Goal: Transaction & Acquisition: Purchase product/service

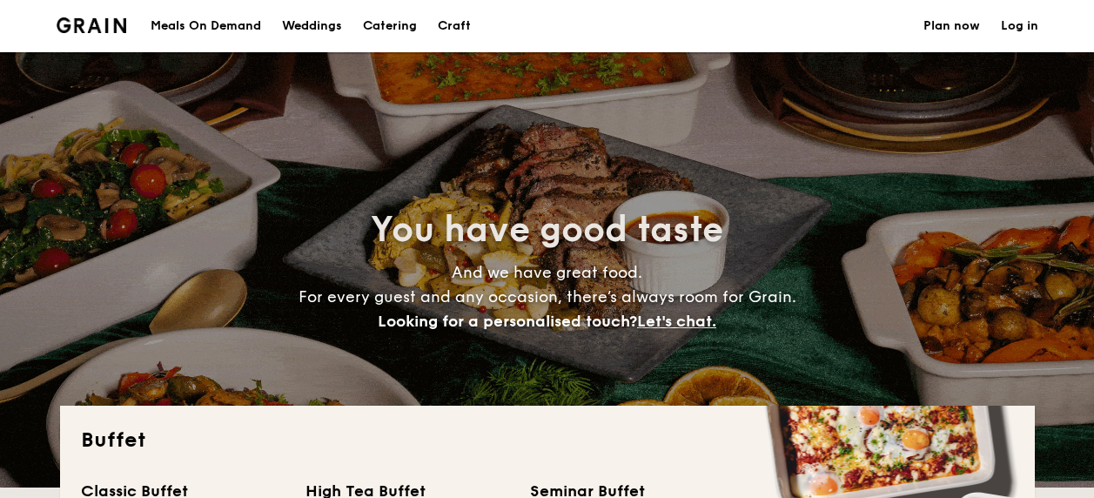
select select
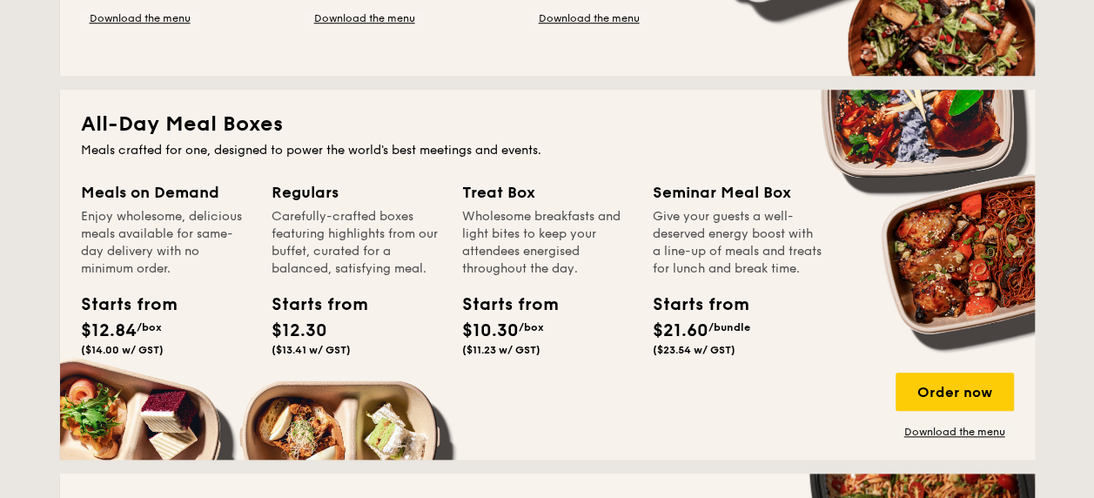
scroll to position [696, 0]
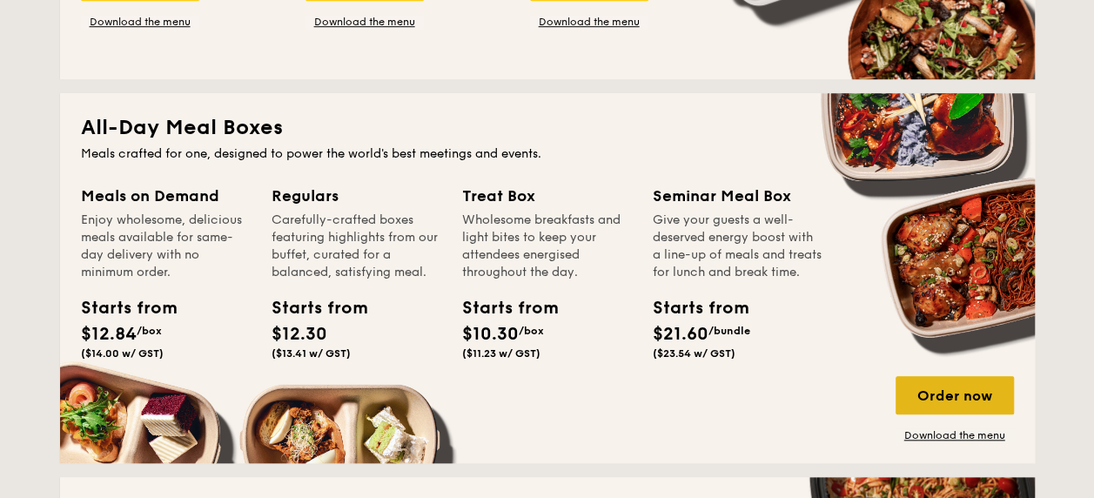
click at [960, 393] on div "Order now" at bounding box center [955, 395] width 118 height 38
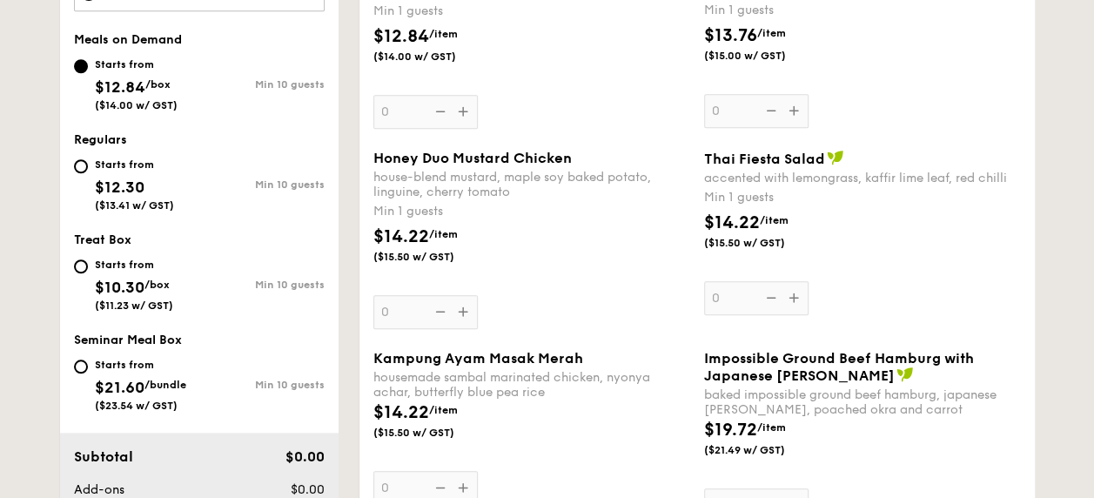
scroll to position [609, 0]
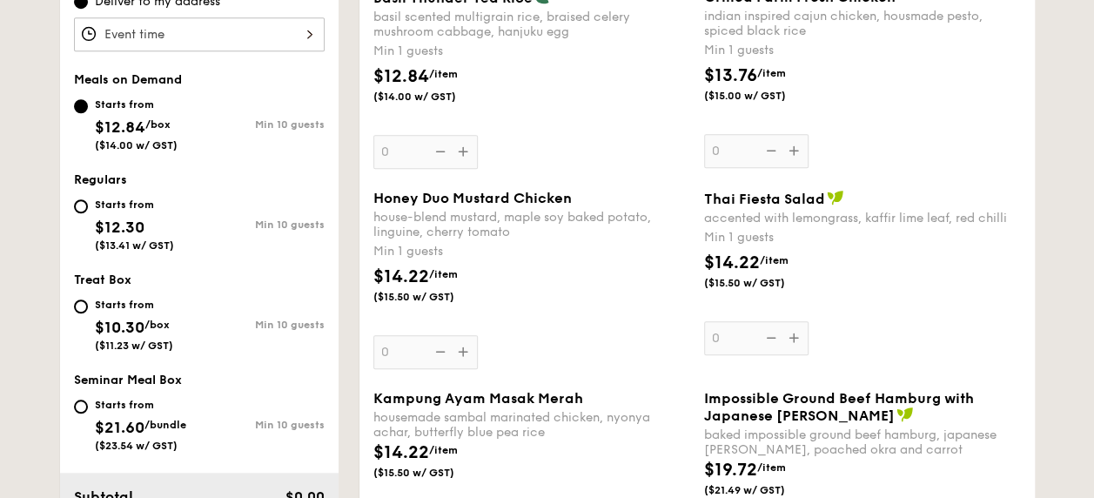
click at [87, 211] on div "Starts from $12.30 ($13.41 w/ GST)" at bounding box center [136, 222] width 125 height 57
click at [87, 211] on input "Starts from $12.30 ($13.41 w/ GST) Min 10 guests" at bounding box center [81, 206] width 14 height 14
radio input "true"
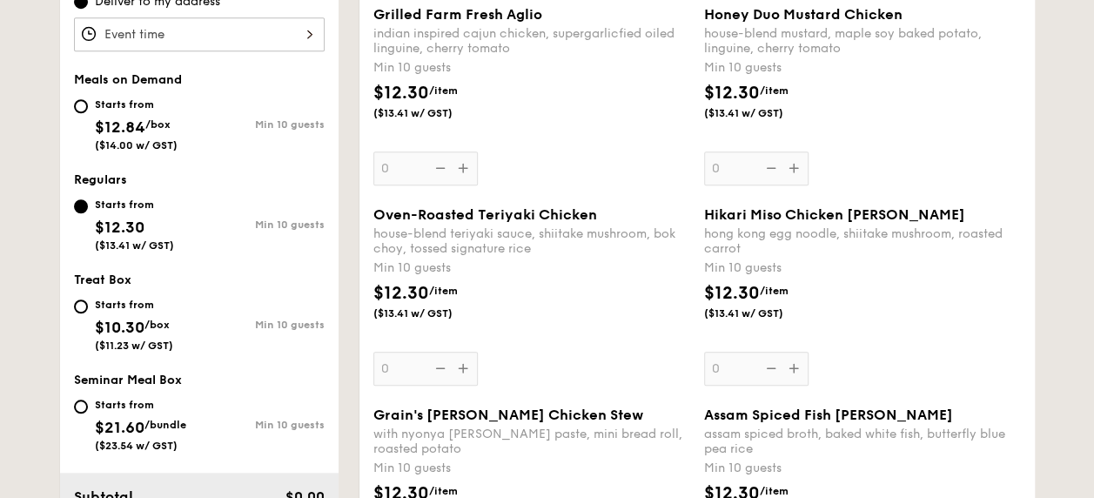
click at [787, 166] on div "Honey Duo Mustard Chicken house-blend mustard, maple soy baked potato, linguine…" at bounding box center [862, 95] width 317 height 179
click at [787, 166] on input "0" at bounding box center [756, 168] width 104 height 34
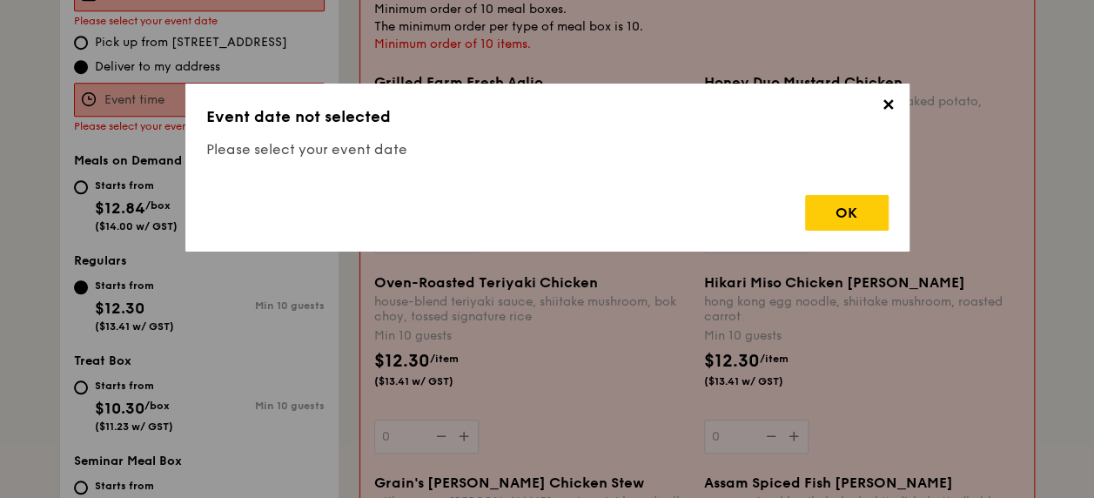
scroll to position [465, 0]
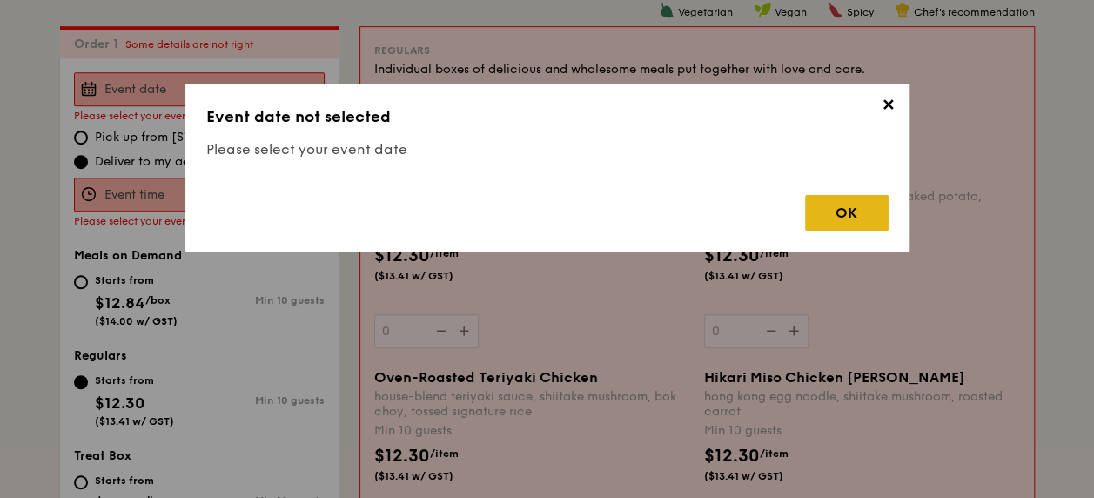
click at [839, 218] on div "OK" at bounding box center [847, 213] width 84 height 36
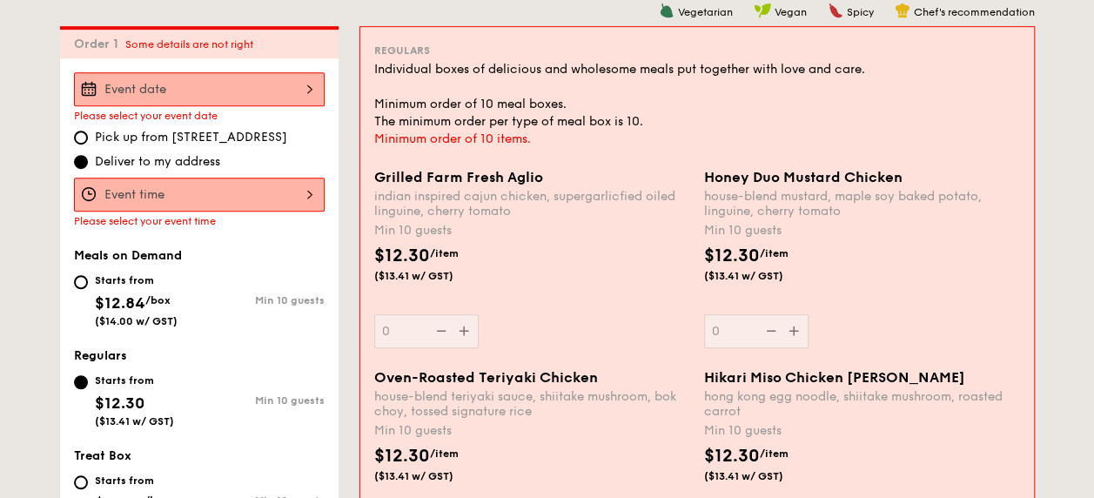
click at [336, 113] on div "Please select your event date Pick up from [STREET_ADDRESS] Deliver to my addre…" at bounding box center [199, 149] width 279 height 155
click at [305, 99] on div at bounding box center [199, 89] width 251 height 34
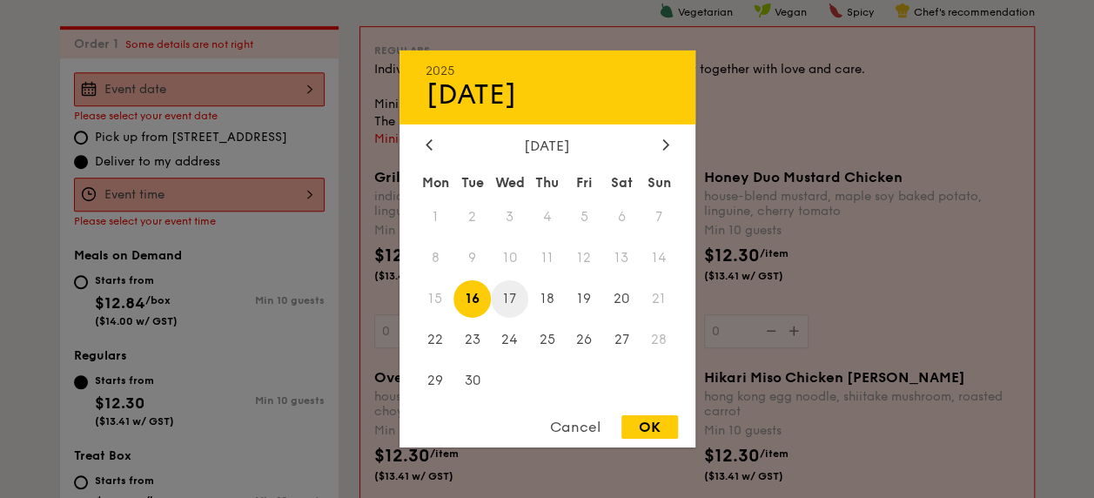
click at [510, 292] on span "17" at bounding box center [509, 298] width 37 height 37
click at [648, 427] on div "OK" at bounding box center [649, 426] width 57 height 23
type input "[DATE]"
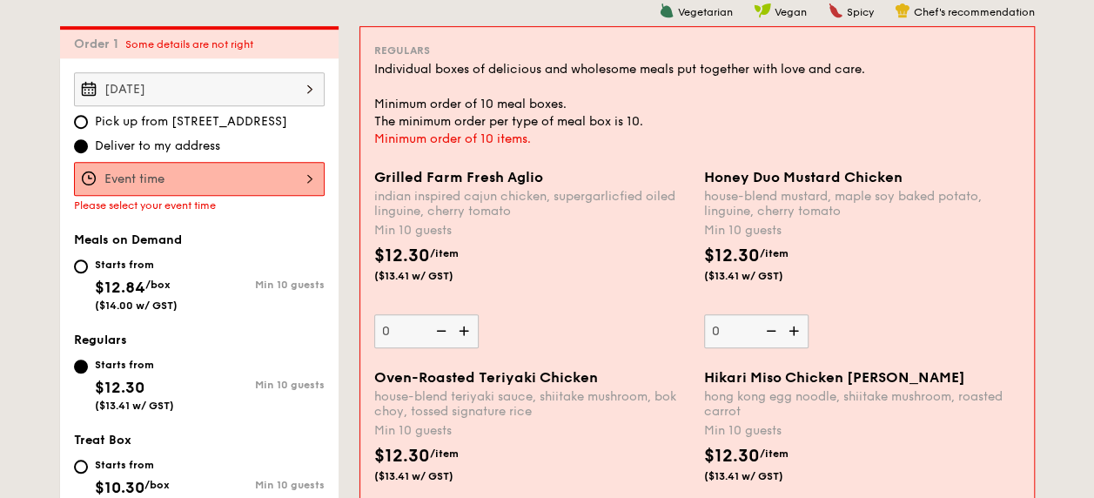
click at [181, 164] on div at bounding box center [199, 179] width 251 height 34
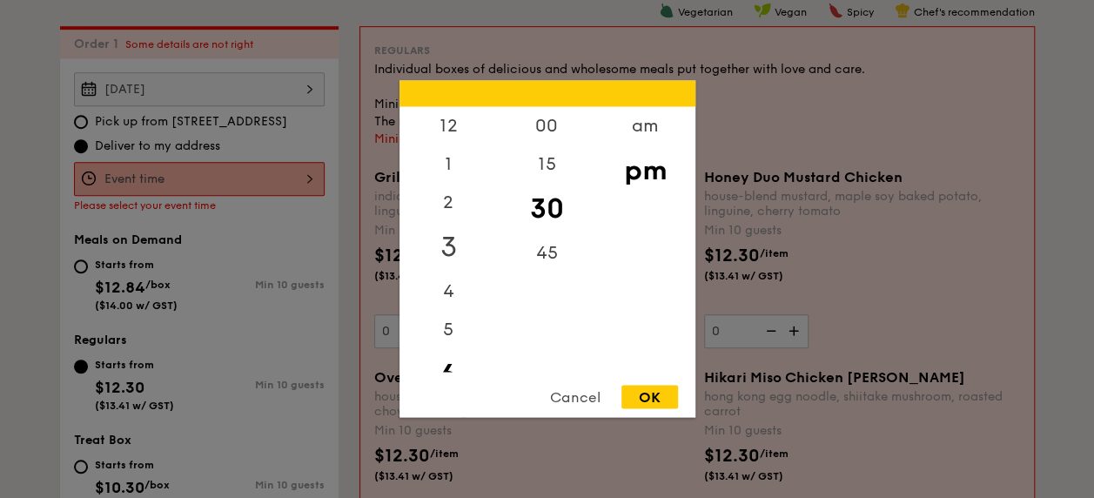
scroll to position [378, 0]
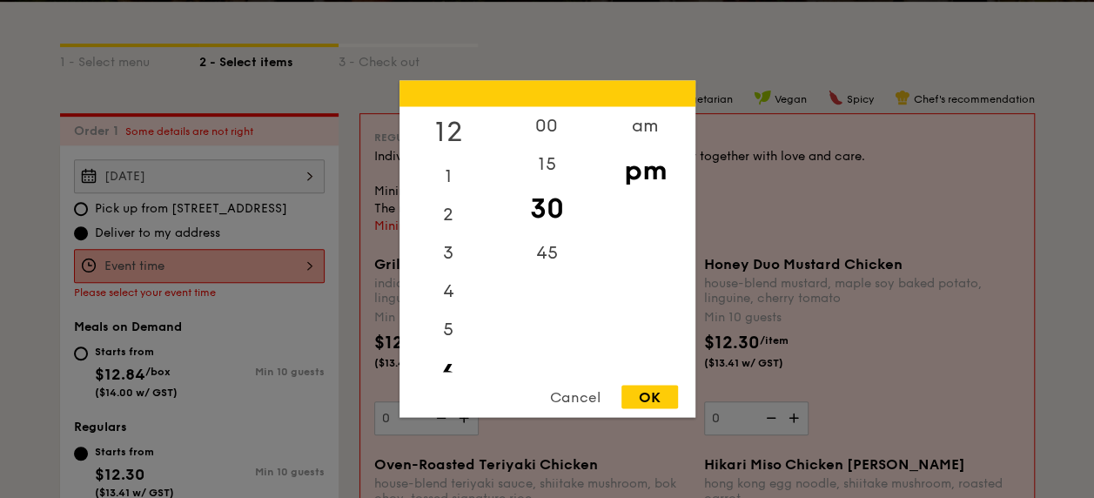
click at [451, 136] on div "12" at bounding box center [448, 132] width 98 height 50
click at [547, 126] on div "00" at bounding box center [547, 132] width 98 height 50
click at [648, 407] on div "OK" at bounding box center [649, 397] width 57 height 23
type input "12:00PM"
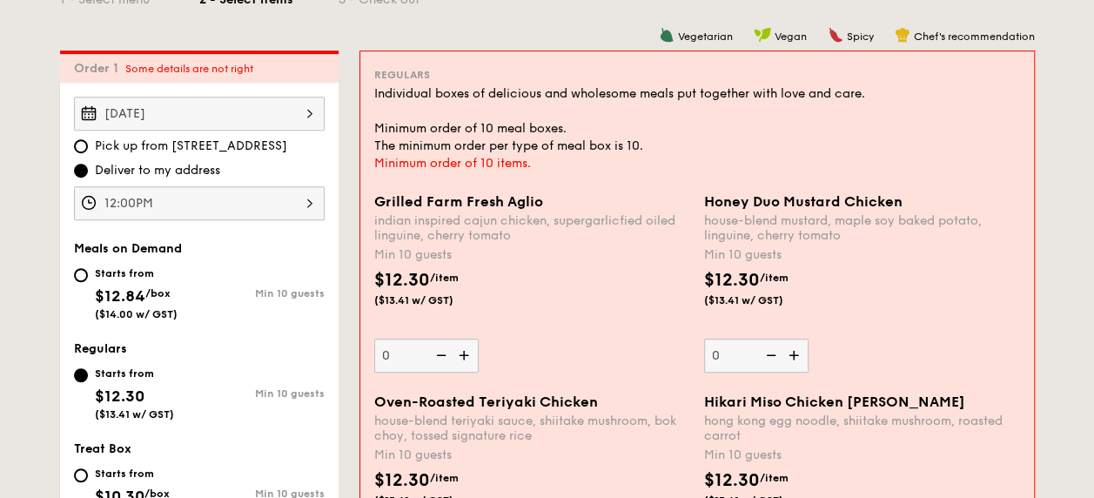
scroll to position [465, 0]
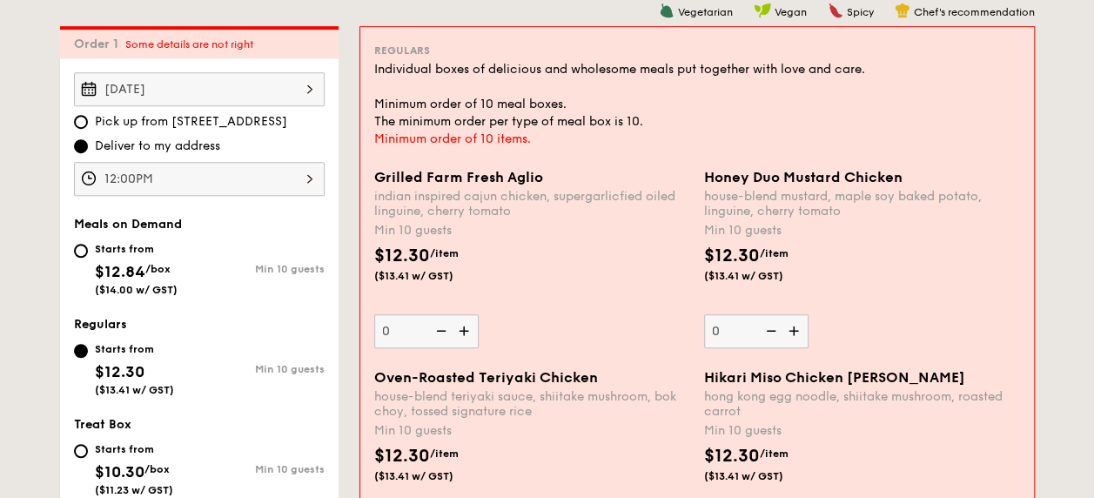
click at [798, 336] on img at bounding box center [795, 330] width 26 height 33
click at [798, 336] on input "0" at bounding box center [756, 331] width 104 height 34
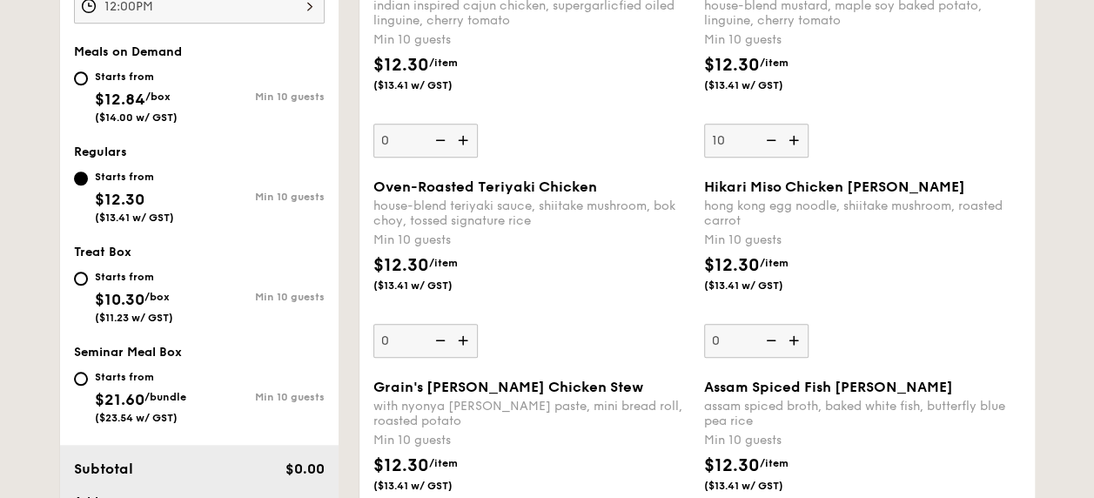
scroll to position [639, 0]
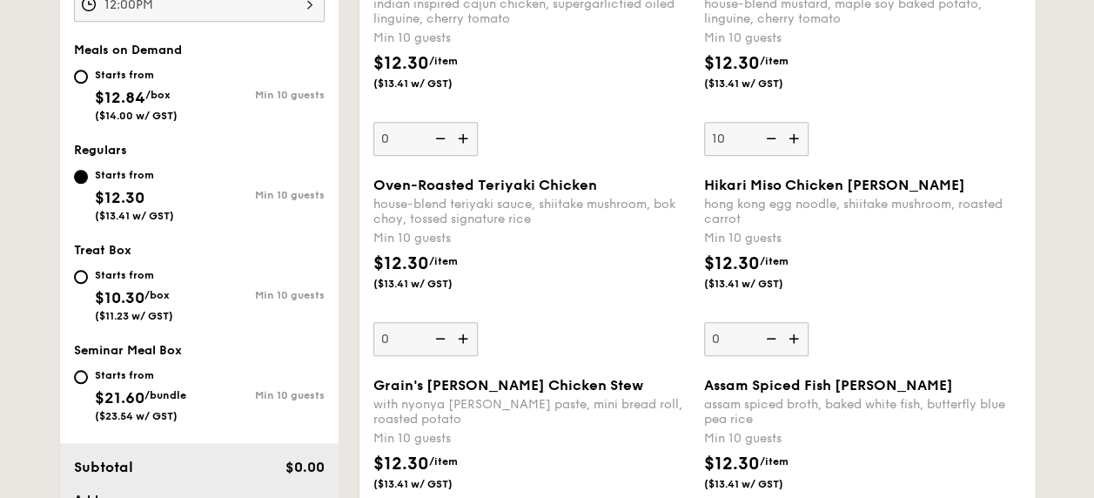
click at [791, 141] on img at bounding box center [795, 138] width 26 height 33
click at [791, 141] on input "10" at bounding box center [756, 139] width 104 height 34
click at [791, 141] on img at bounding box center [795, 138] width 26 height 33
click at [791, 141] on input "10" at bounding box center [756, 139] width 104 height 34
click at [791, 141] on img at bounding box center [795, 138] width 26 height 33
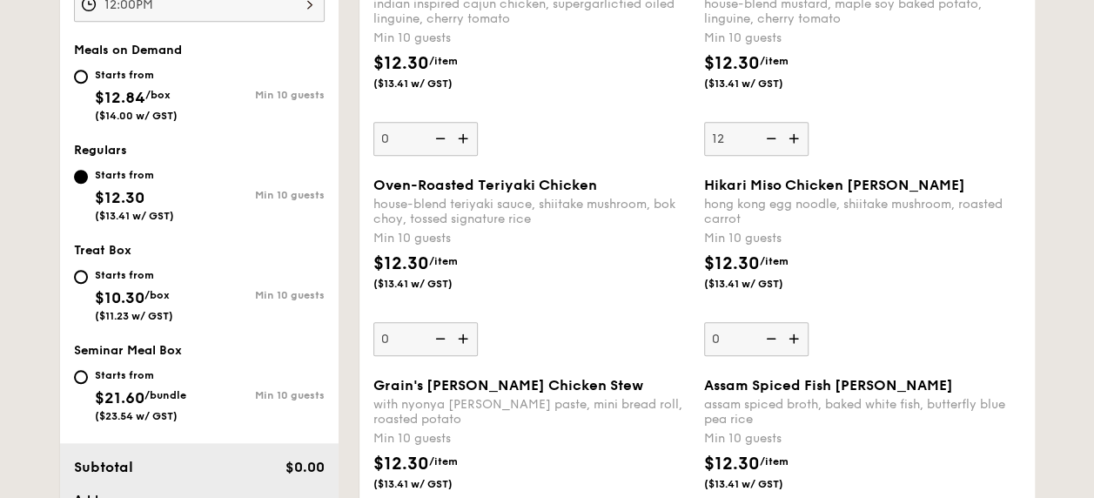
click at [791, 141] on input "12" at bounding box center [756, 139] width 104 height 34
click at [794, 138] on img at bounding box center [795, 138] width 26 height 33
click at [794, 138] on input "13" at bounding box center [756, 139] width 104 height 34
click at [794, 138] on img at bounding box center [795, 138] width 26 height 33
click at [794, 138] on input "14" at bounding box center [756, 139] width 104 height 34
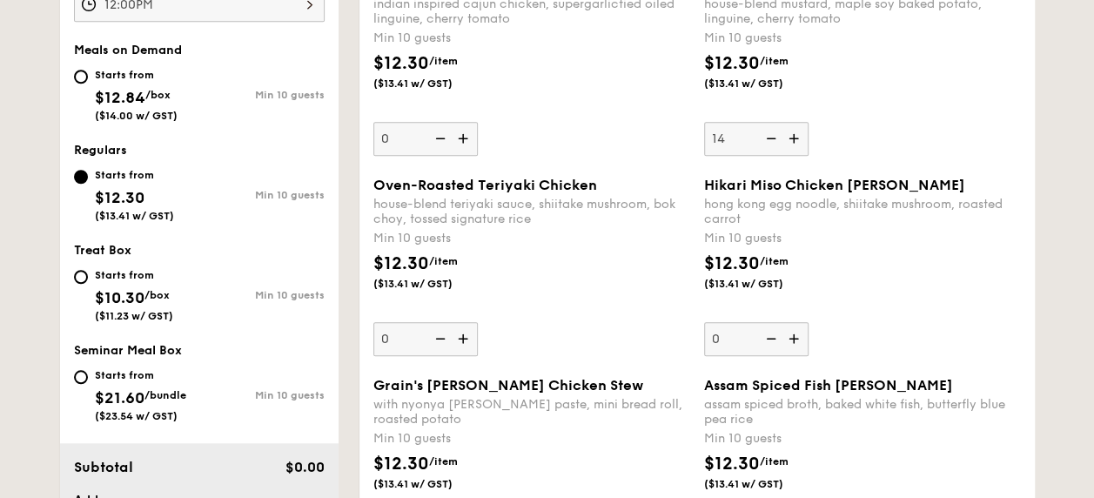
type input "15"
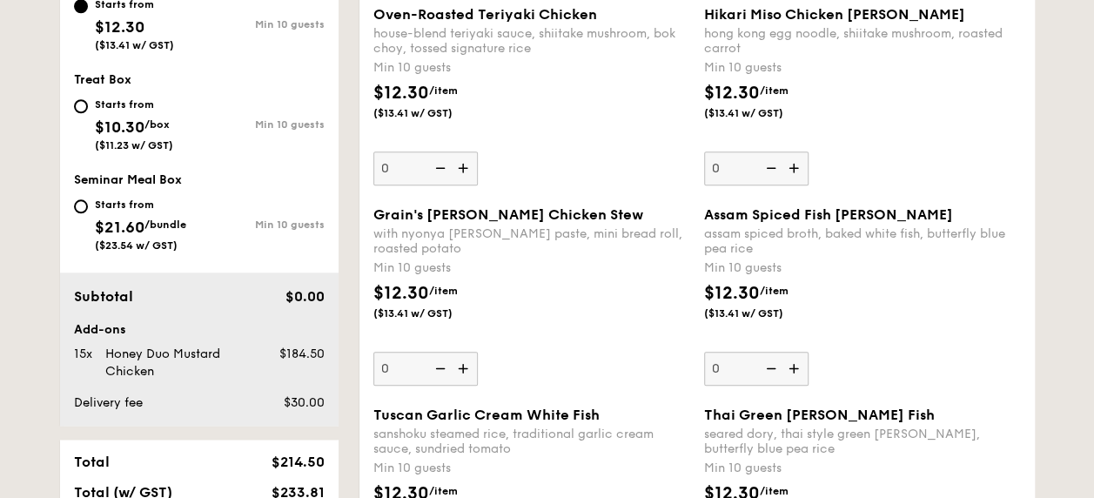
scroll to position [987, 0]
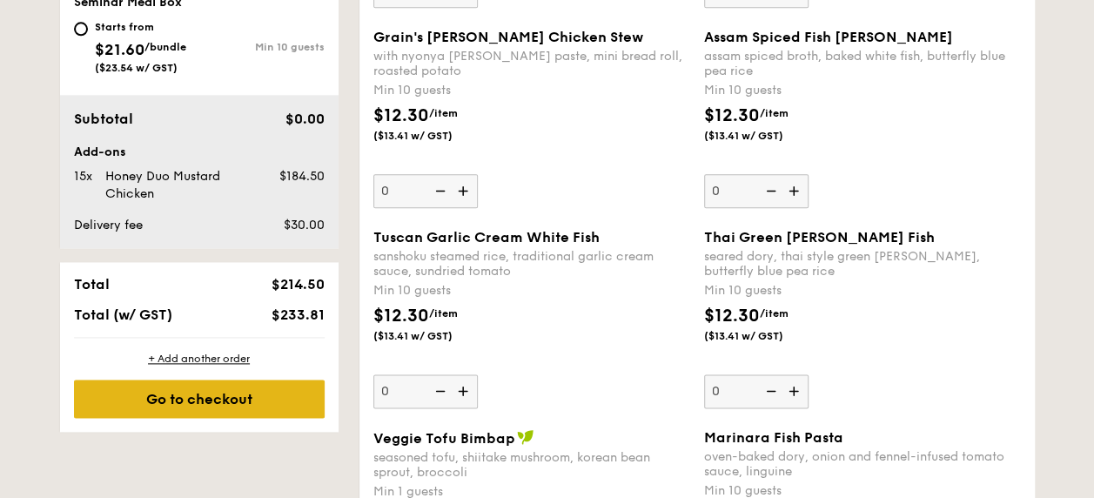
click at [234, 404] on div "Go to checkout" at bounding box center [199, 398] width 251 height 38
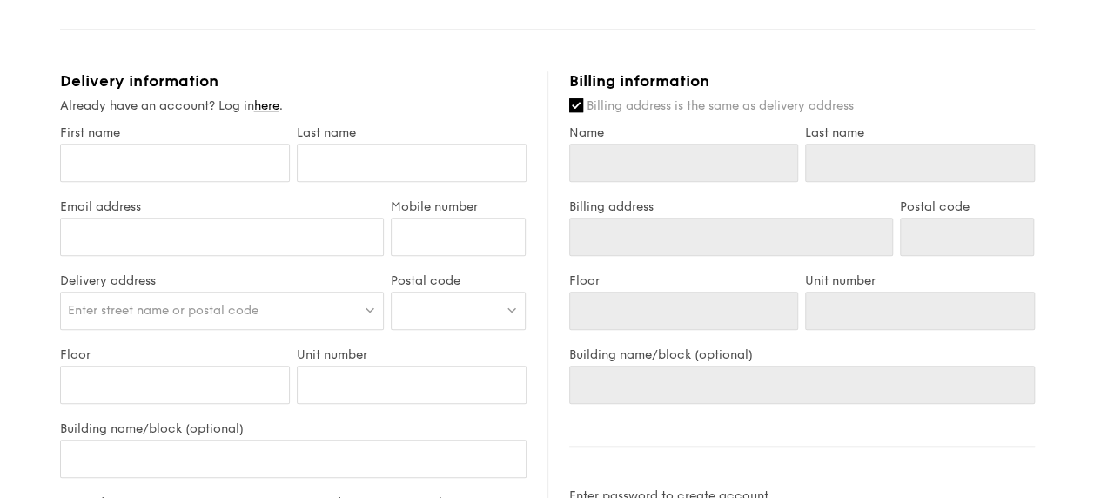
scroll to position [609, 0]
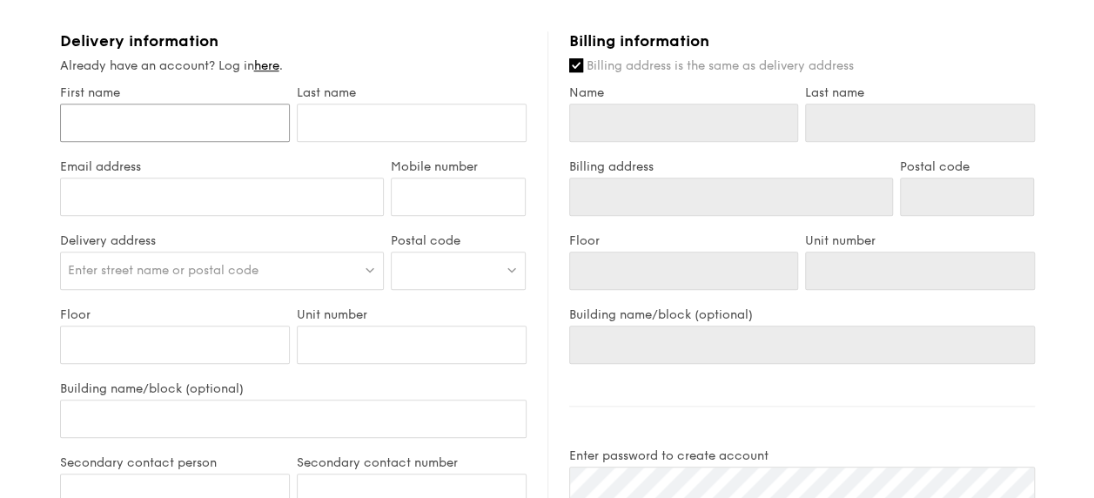
click at [255, 124] on input "First name" at bounding box center [175, 123] width 230 height 38
type input "[PERSON_NAME]"
type input "Lim"
type input "[EMAIL_ADDRESS][DOMAIN_NAME]"
type input "81835471"
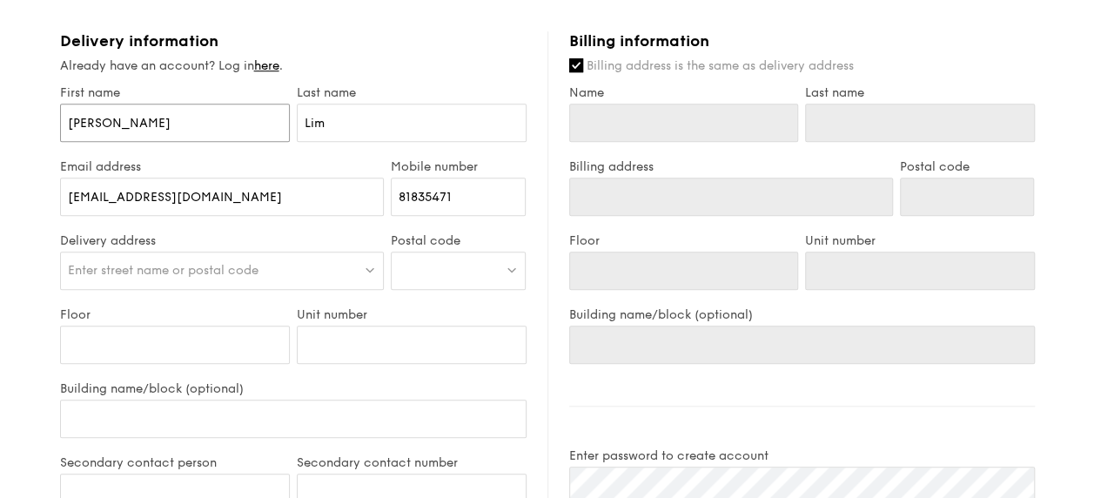
type input "[PERSON_NAME]"
type input "Lim"
click at [547, 155] on div "Billing information Billing address is the same as delivery address Name [PERSO…" at bounding box center [790, 457] width 487 height 853
click at [295, 266] on div "Enter street name or postal code" at bounding box center [222, 271] width 325 height 38
click at [531, 282] on div "Delivery information Already have an account? Log in here . First name [PERSON_…" at bounding box center [303, 400] width 487 height 739
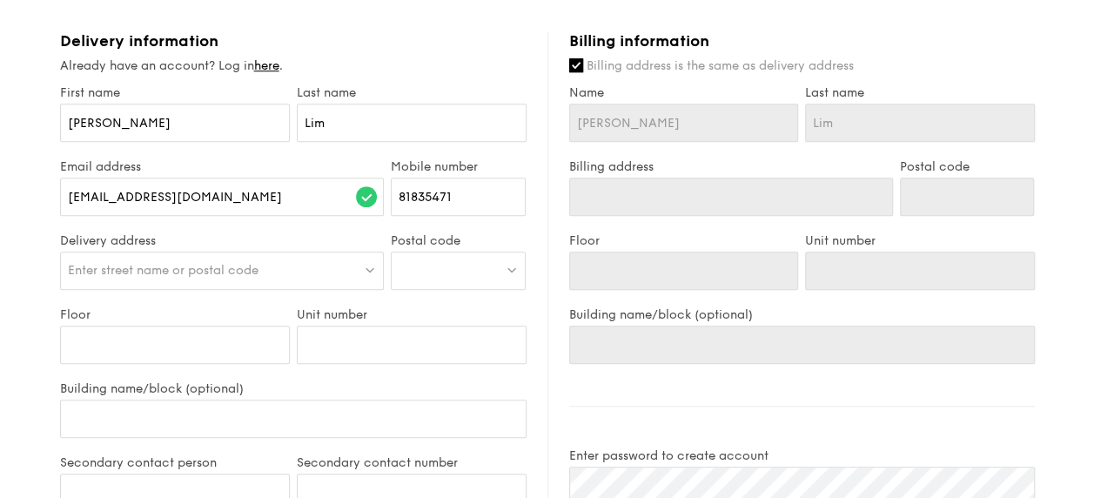
click at [508, 278] on div at bounding box center [458, 271] width 135 height 38
type input "440087"
click at [470, 315] on div "[STREET_ADDRESS]" at bounding box center [444, 306] width 90 height 17
type input "[STREET_ADDRESS]"
type input "440087"
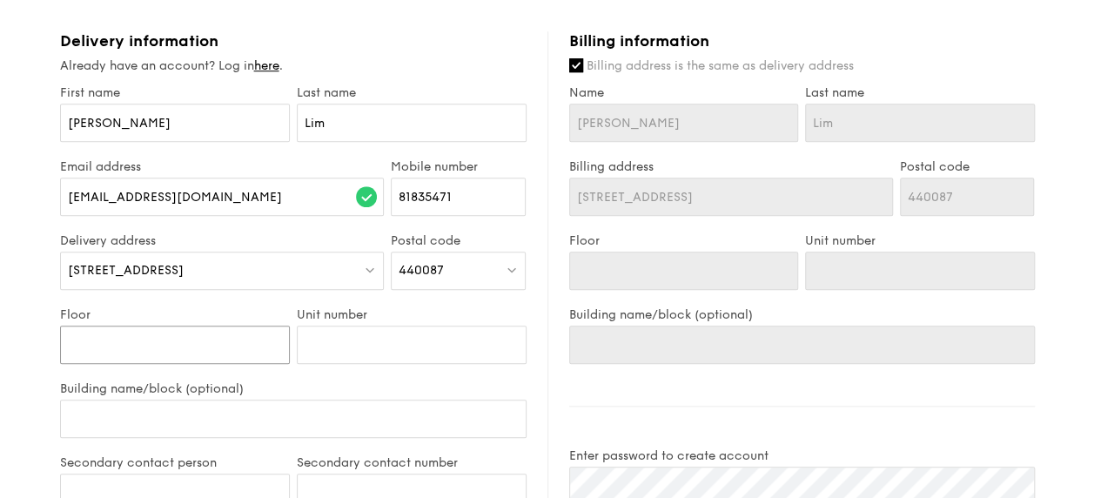
click at [211, 336] on input "Floor" at bounding box center [175, 345] width 230 height 38
type input "#"
type input "#0"
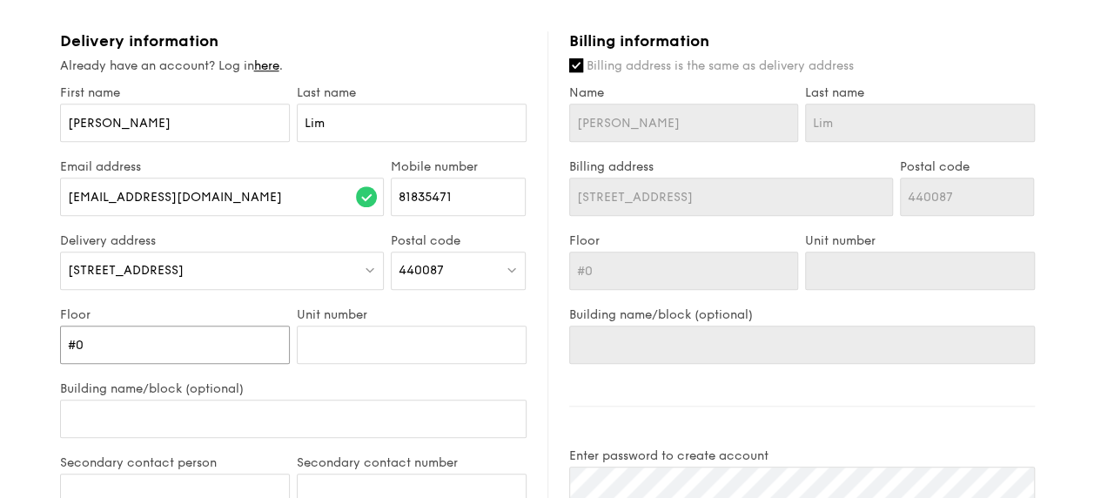
type input "#03"
type input "#03-"
type input "#03-2"
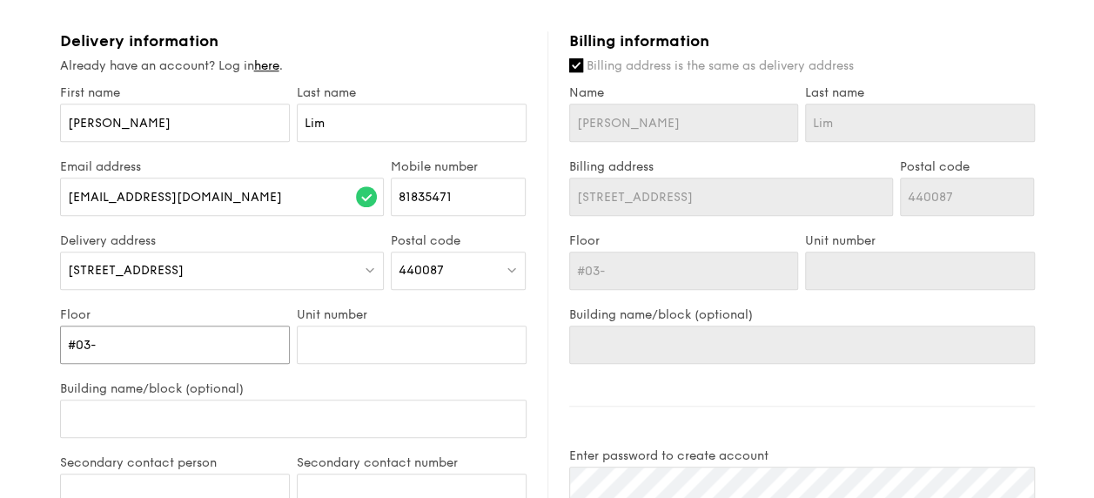
type input "#03-2"
type input "#03-20"
type input "#03-208"
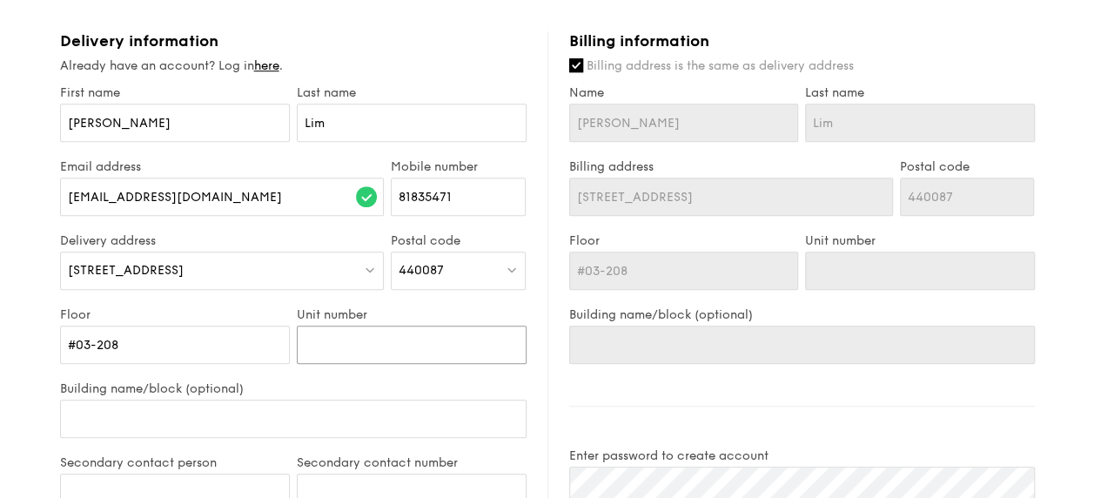
click at [366, 344] on input "Unit number" at bounding box center [412, 345] width 230 height 38
drag, startPoint x: 225, startPoint y: 343, endPoint x: 91, endPoint y: 336, distance: 133.3
click at [91, 336] on input "#03-208" at bounding box center [175, 345] width 230 height 38
type input "#03"
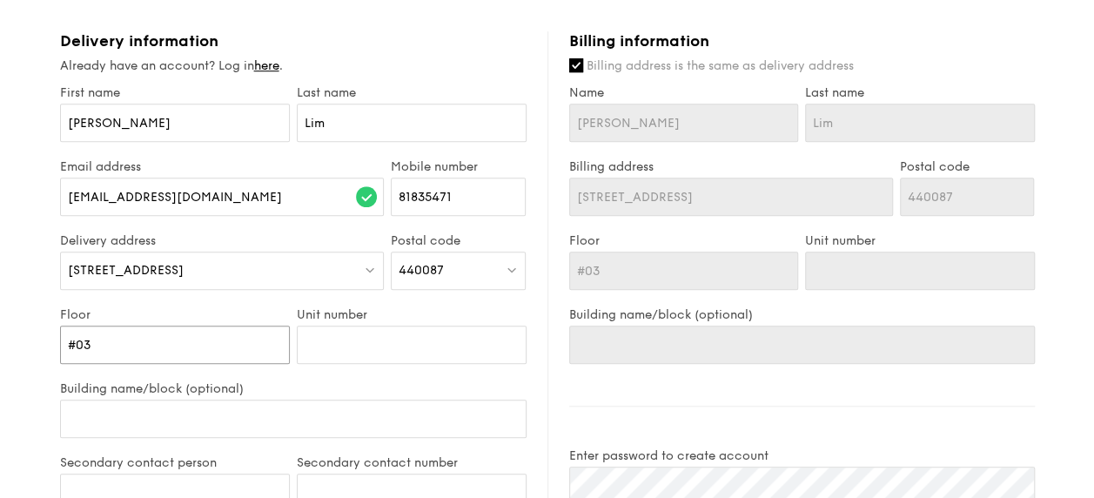
type input "#03"
click at [378, 341] on input "Unit number" at bounding box center [412, 345] width 230 height 38
type input "2"
type input "20"
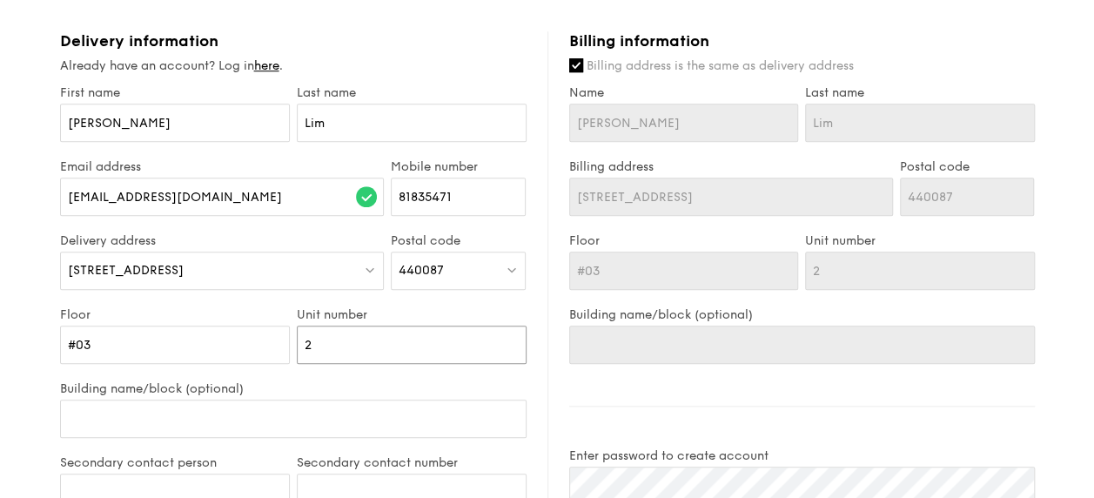
type input "20"
type input "208"
click at [332, 397] on div "Building name/block (optional)" at bounding box center [293, 418] width 467 height 74
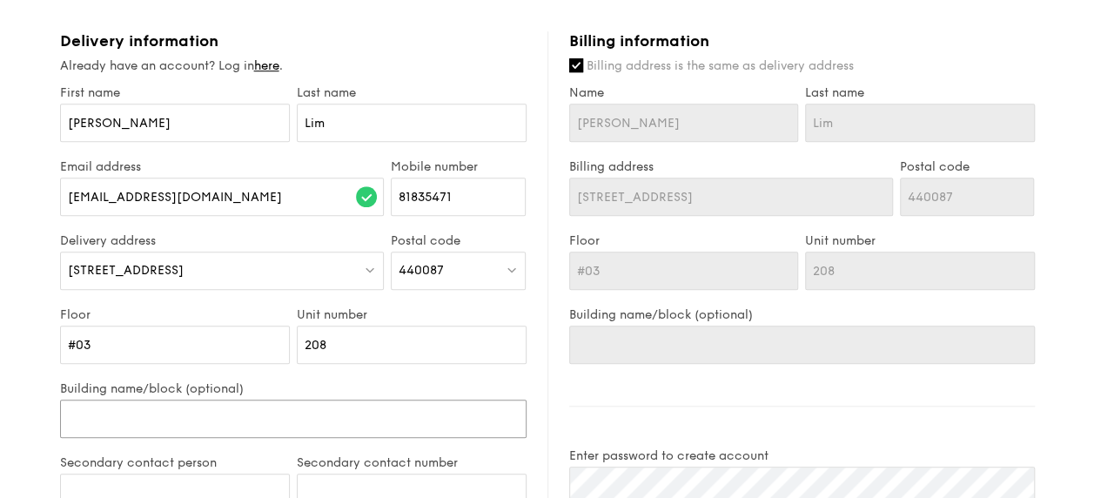
click at [319, 404] on input "Building name/block (optional)" at bounding box center [293, 418] width 467 height 38
type input "K"
type input "Ki"
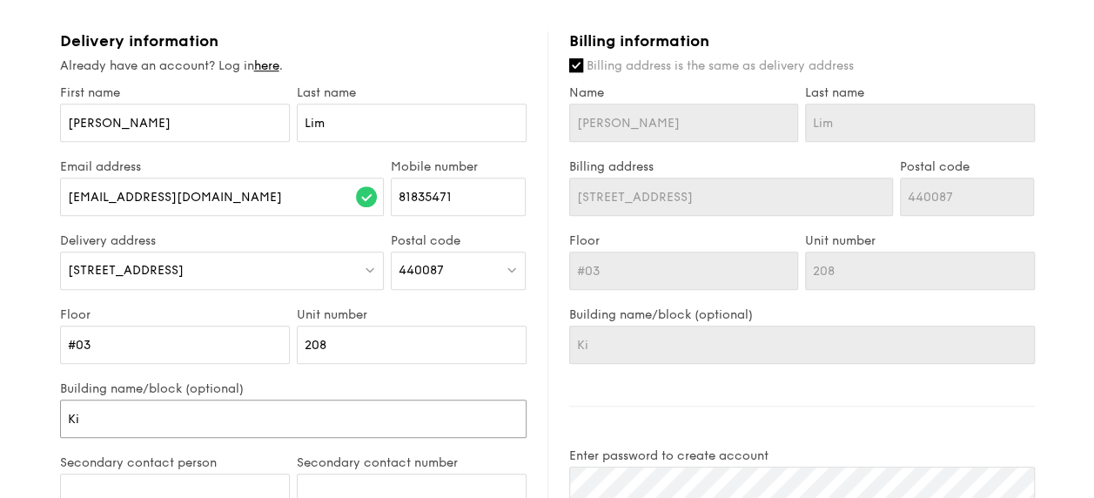
type input "Kin"
type input "Kind"
type input "Kinde"
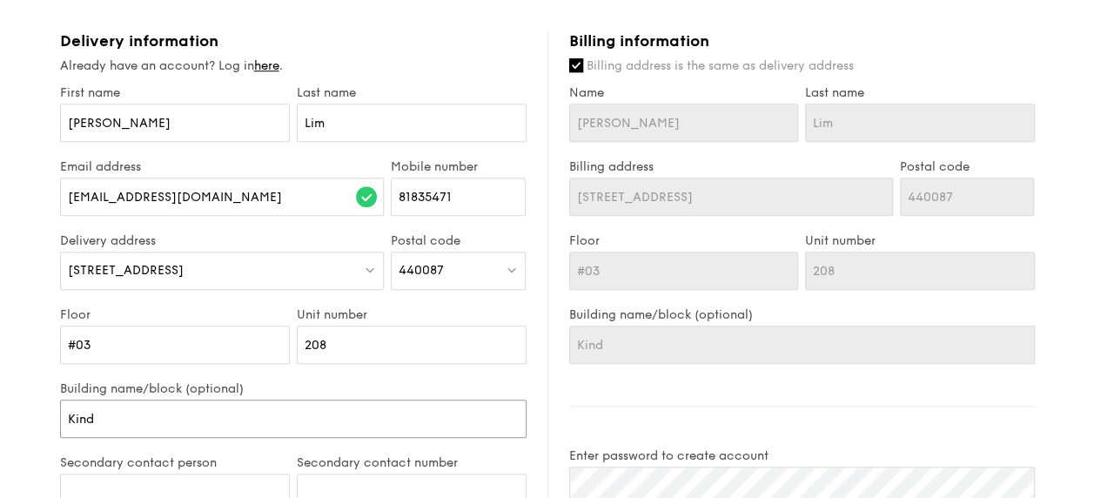
type input "Kinde"
type input "Kinder"
type input "Kinderl"
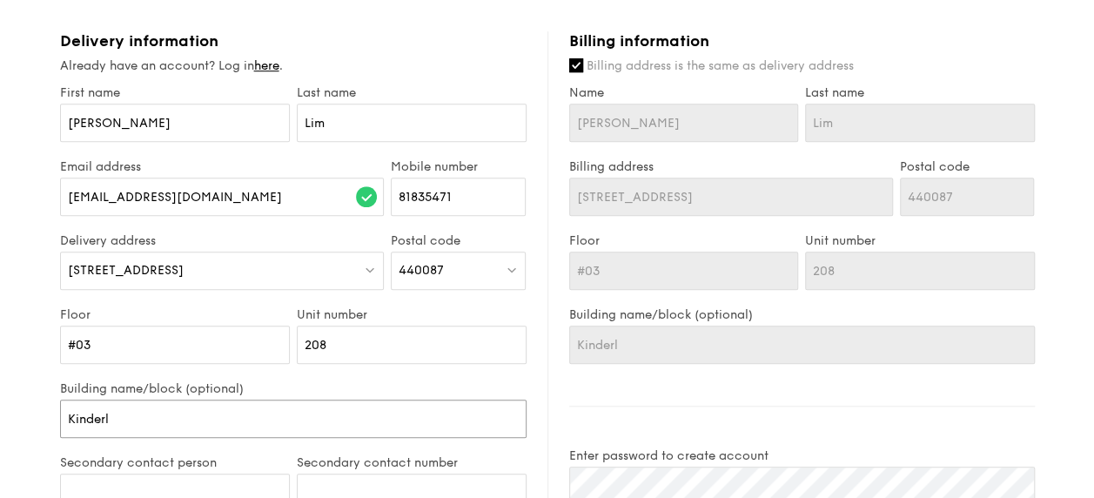
type input "Kinderln"
type input "Kinderlnd"
type input "Kinderln"
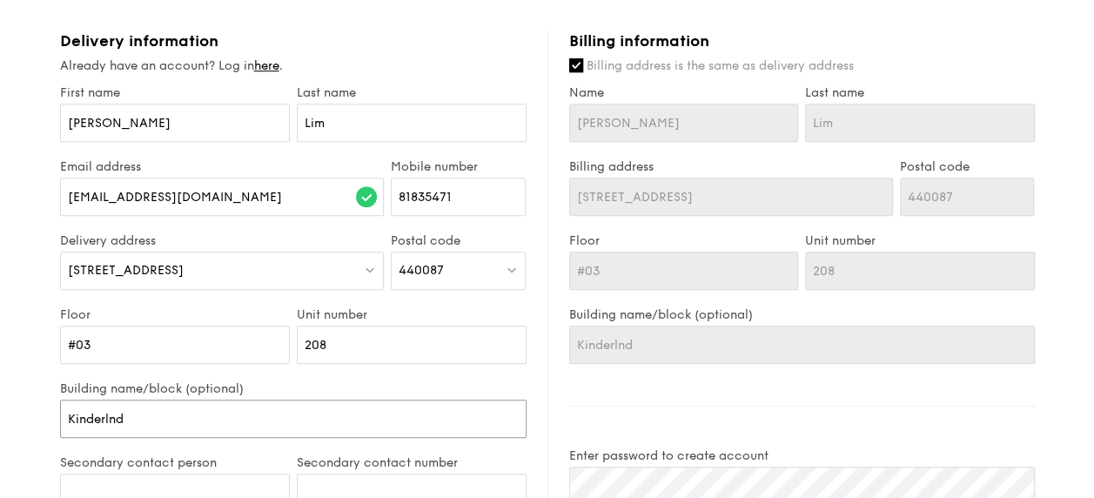
type input "Kinderln"
type input "Kinderl"
type input "Kinderla"
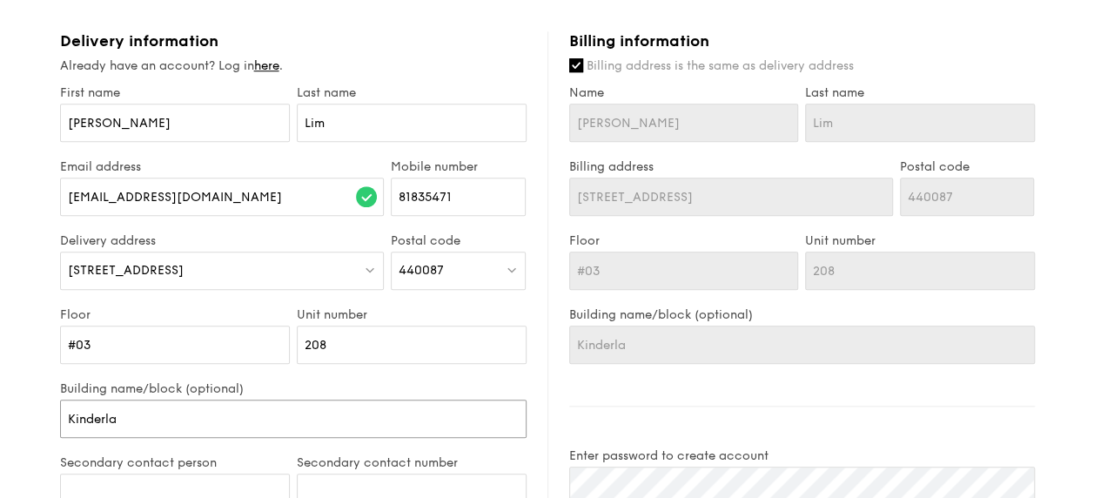
type input "Kinderlan"
type input "Kinderland"
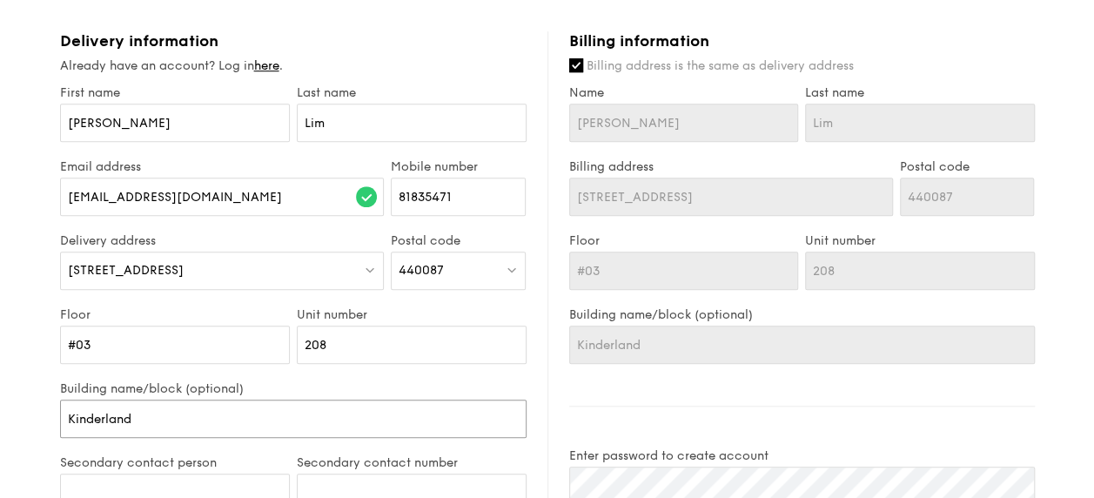
type input "Kinderland"
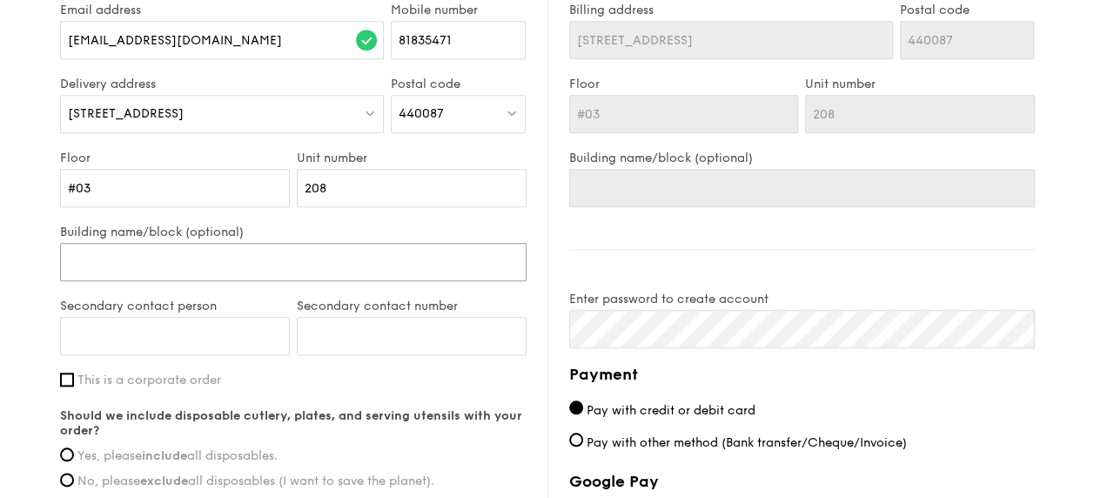
scroll to position [783, 0]
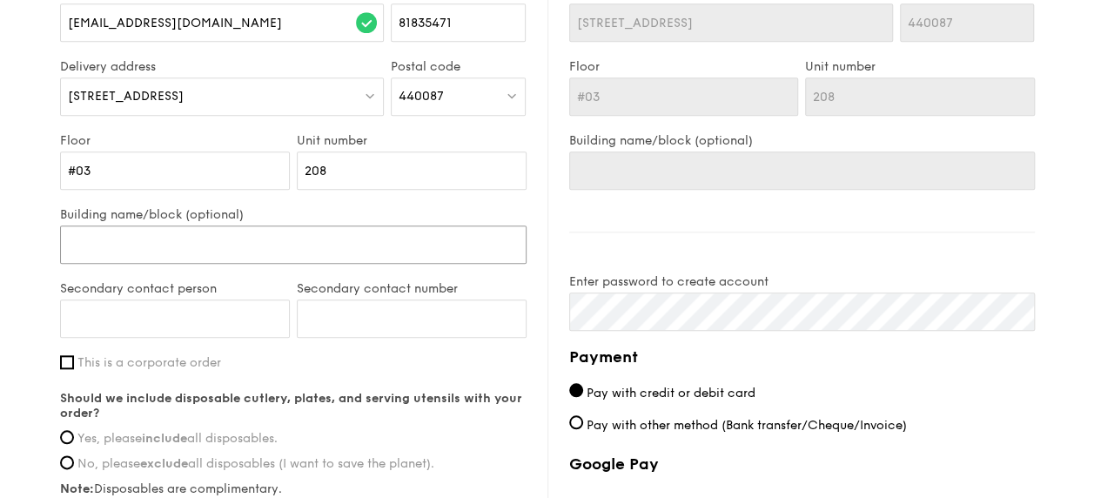
click at [306, 226] on input "Building name/block (optional)" at bounding box center [293, 244] width 467 height 38
click at [228, 316] on input "Secondary contact person" at bounding box center [175, 318] width 230 height 38
type input "[PERSON_NAME]"
click at [439, 339] on div "Secondary contact number" at bounding box center [411, 318] width 237 height 74
click at [451, 306] on input "Secondary contact number" at bounding box center [412, 318] width 230 height 38
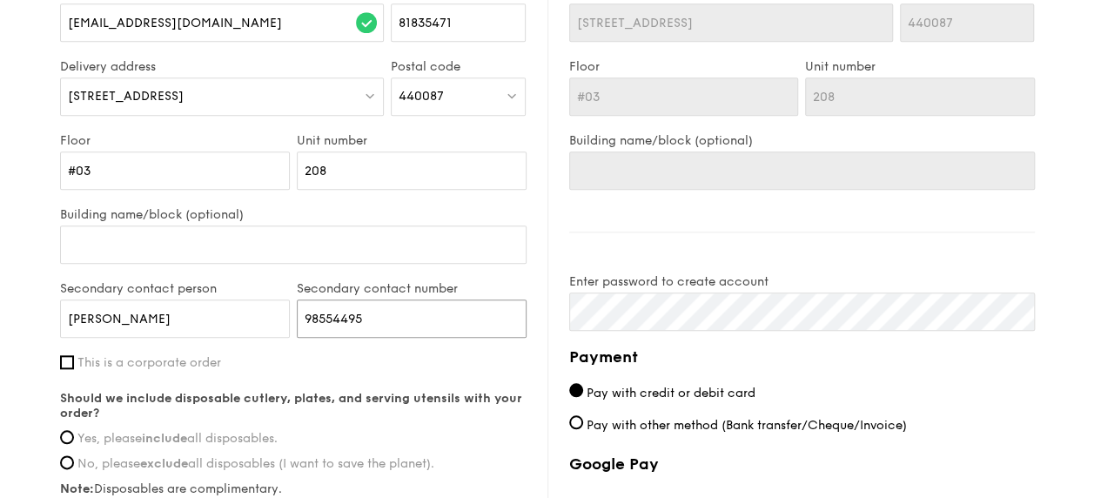
type input "98554495"
click at [540, 274] on div "Delivery information Already have an account? Log in here . First name [PERSON_…" at bounding box center [303, 226] width 487 height 739
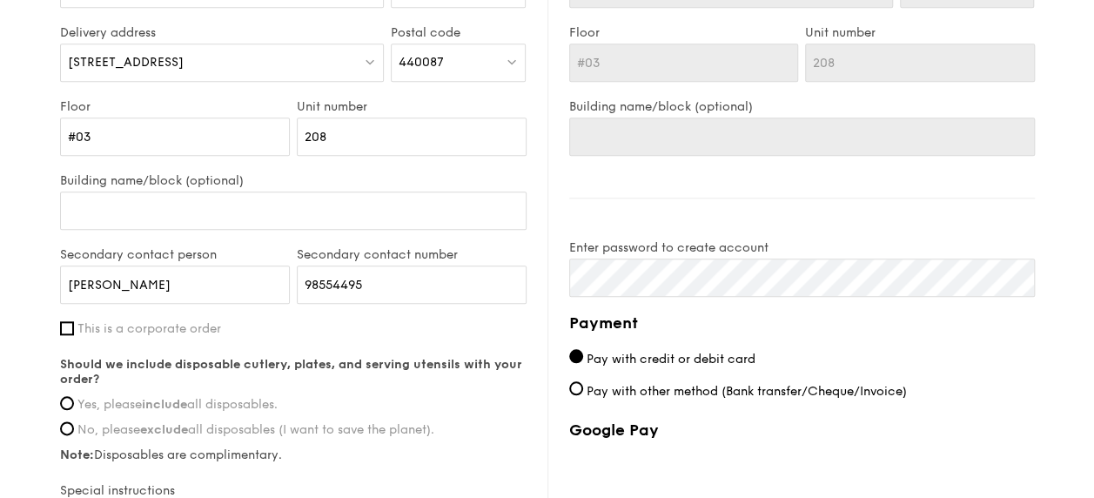
scroll to position [870, 0]
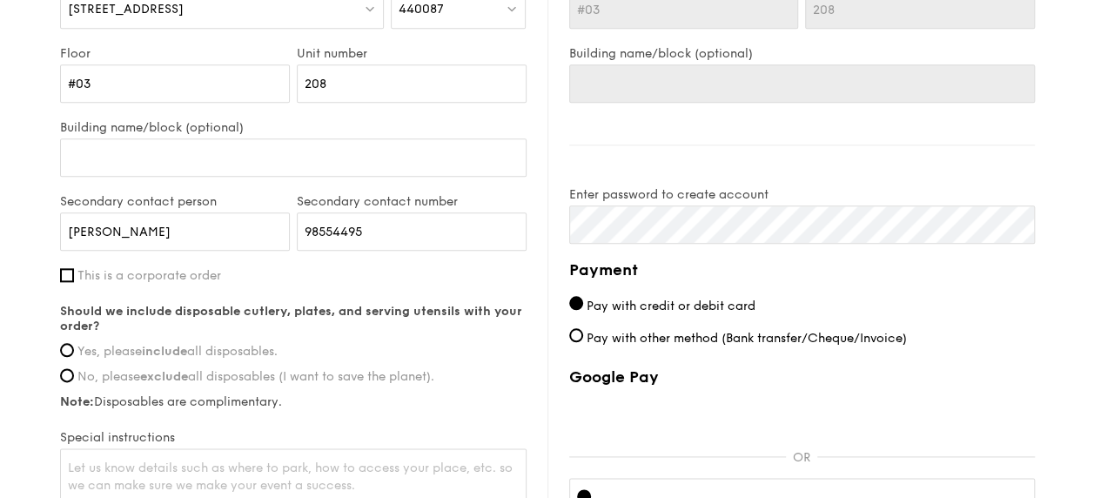
click at [178, 272] on span "This is a corporate order" at bounding box center [149, 275] width 144 height 15
click at [74, 272] on input "This is a corporate order" at bounding box center [67, 275] width 14 height 14
checkbox input "true"
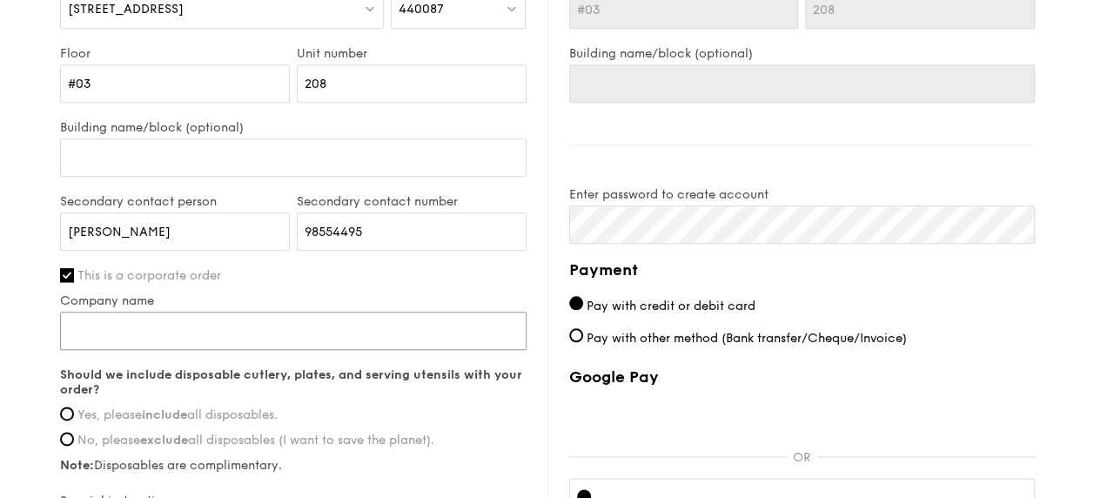
click at [218, 320] on input "Company name" at bounding box center [293, 331] width 467 height 38
type input "Skool4Kidz Pte Ltd"
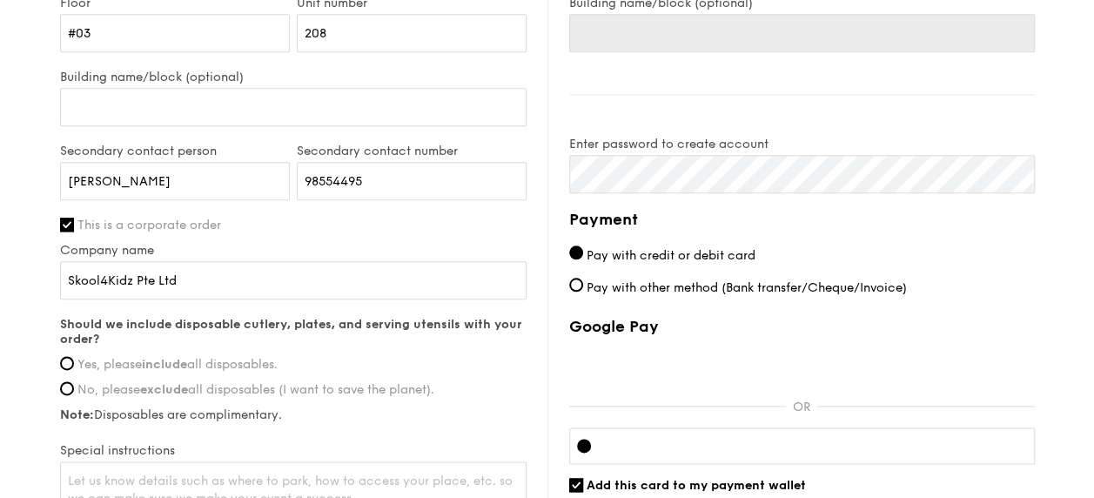
scroll to position [957, 0]
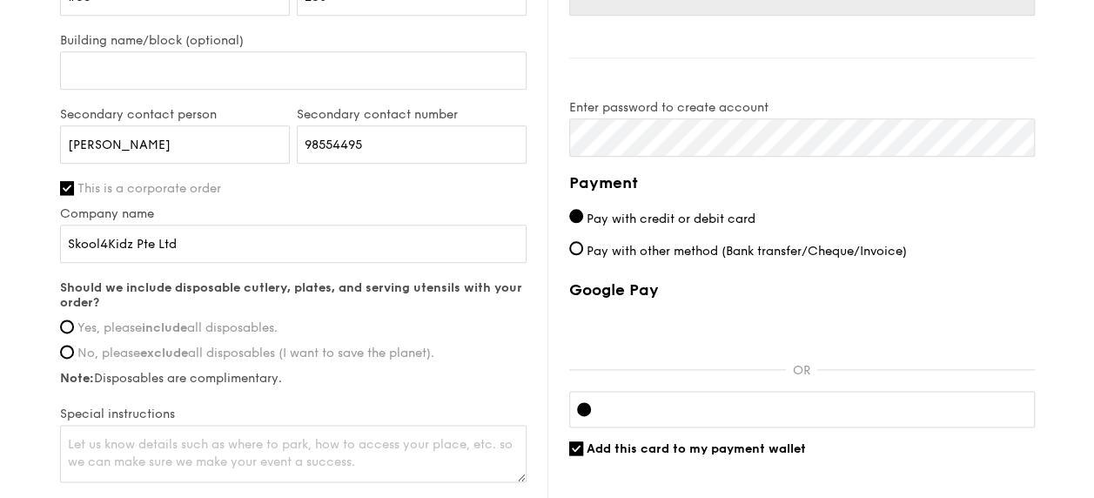
click at [75, 329] on label "Yes, please include all disposables." at bounding box center [293, 327] width 467 height 15
click at [74, 329] on input "Yes, please include all disposables." at bounding box center [67, 326] width 14 height 14
radio input "true"
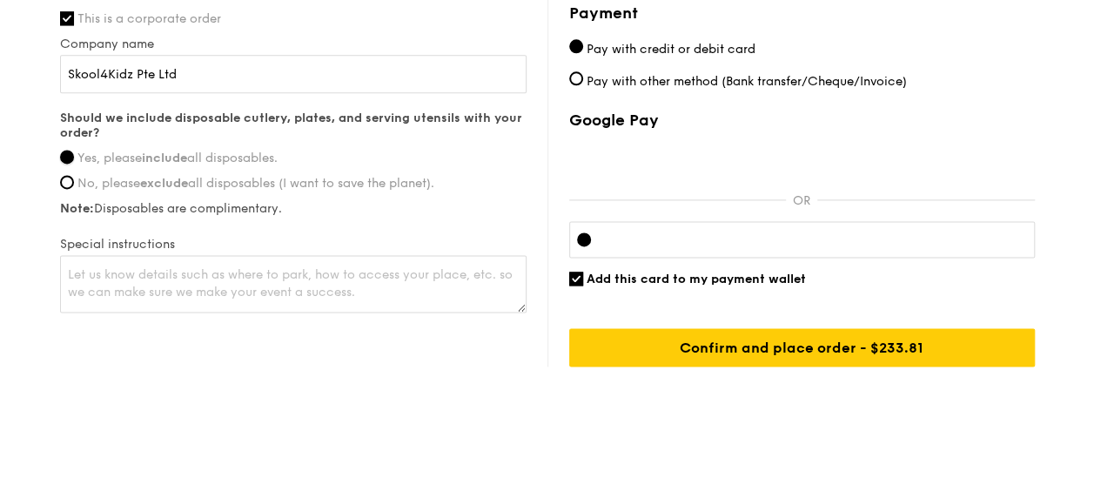
scroll to position [1131, 0]
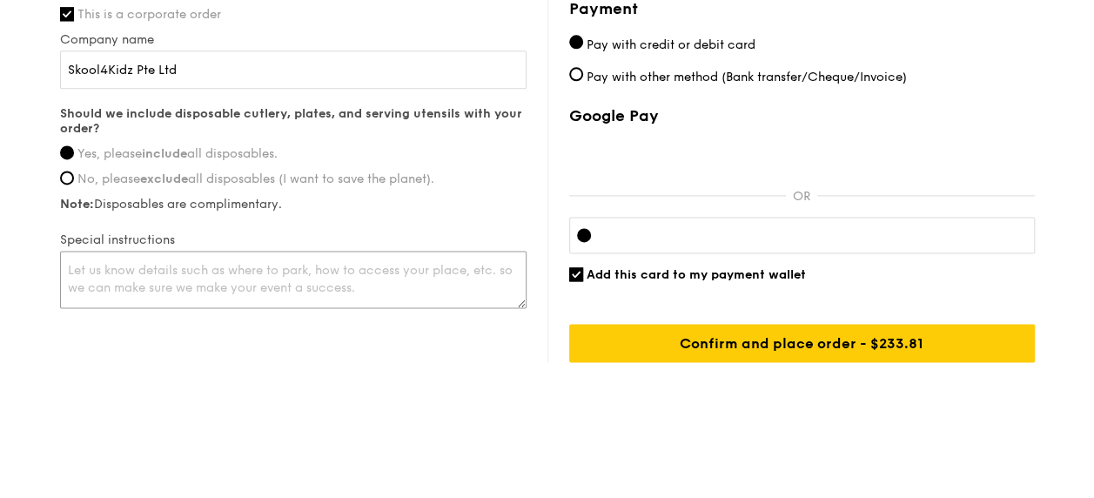
click at [329, 285] on textarea at bounding box center [293, 279] width 467 height 57
type textarea "y"
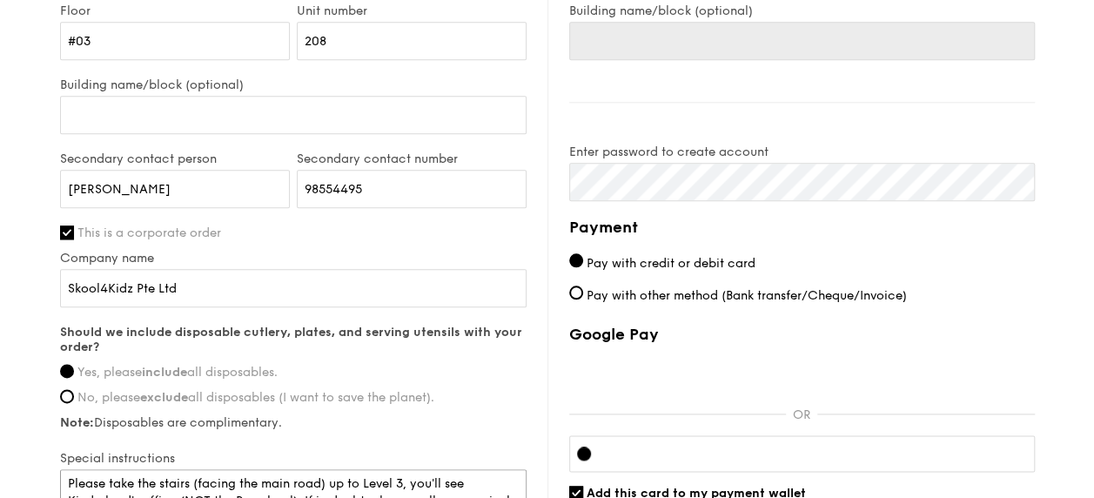
scroll to position [957, 0]
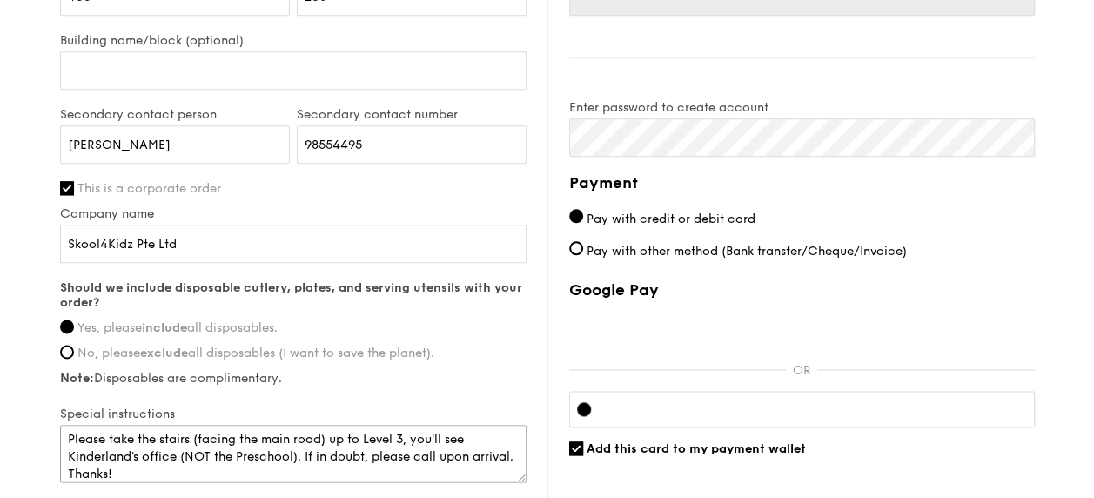
type textarea "Please take the stairs (facing the main road) up to Level 3, you'll see Kinderl…"
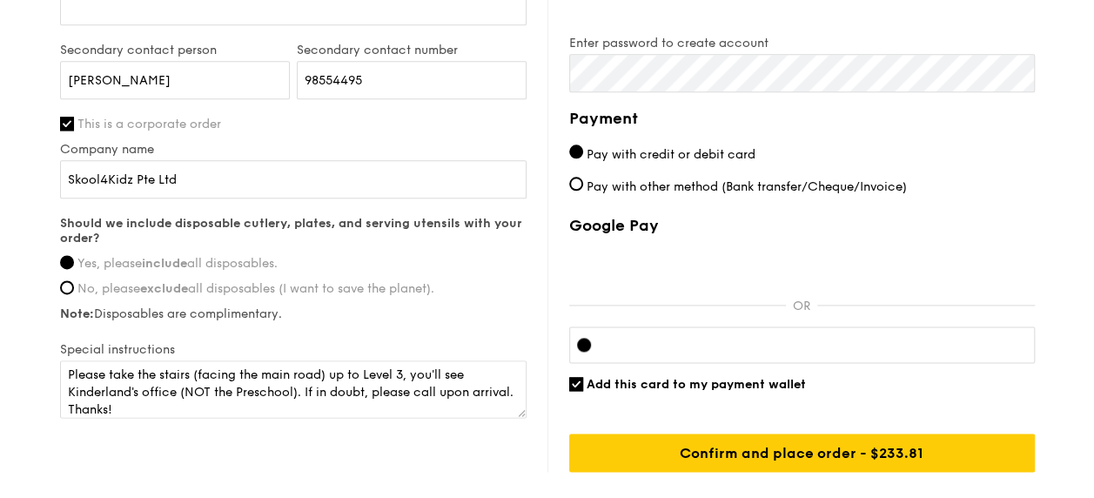
scroll to position [1044, 0]
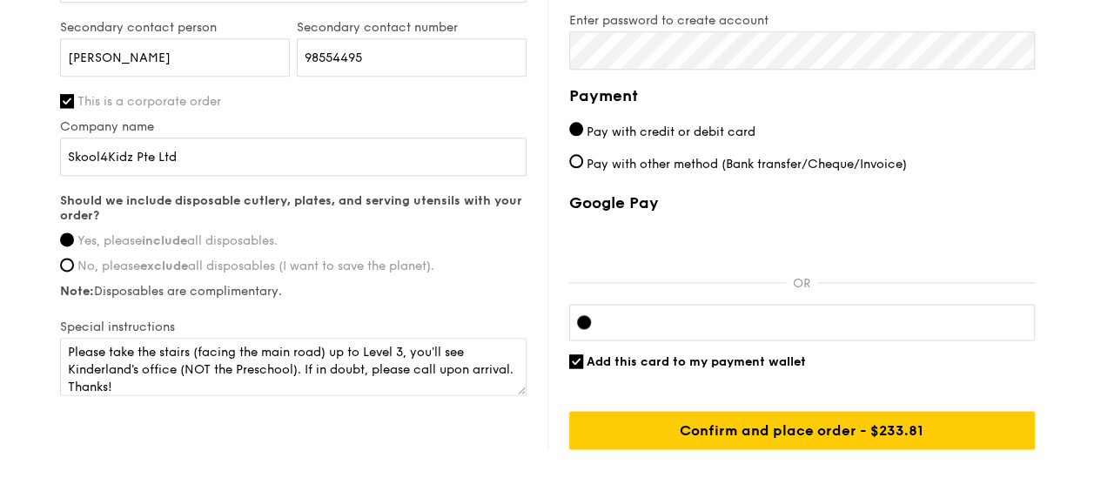
click at [707, 363] on span "Add this card to my payment wallet" at bounding box center [696, 361] width 219 height 15
click at [583, 363] on input "Add this card to my payment wallet" at bounding box center [576, 361] width 14 height 14
checkbox input "false"
click at [710, 343] on div "Google Pay OR Add this card to my payment wallet Confirm and place order - $233…" at bounding box center [802, 321] width 466 height 256
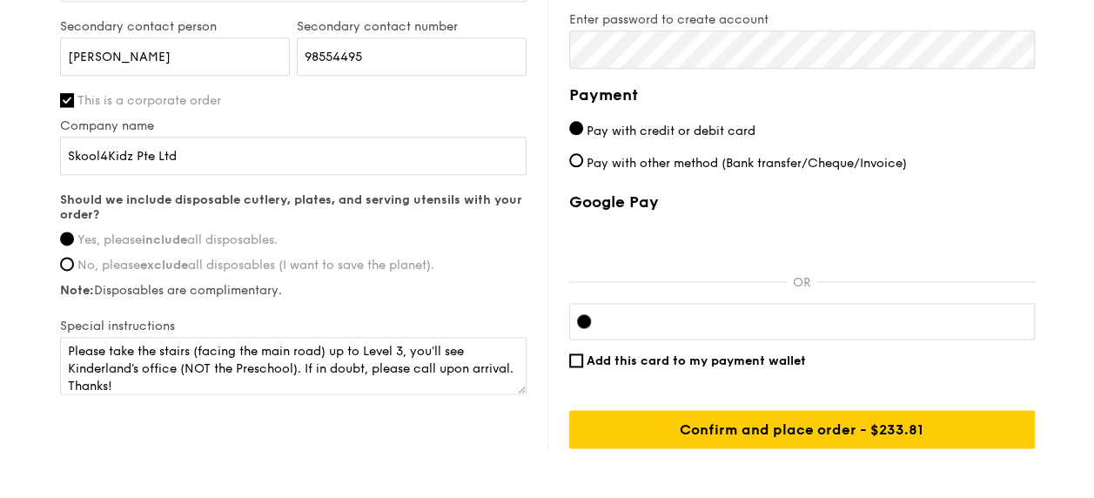
scroll to position [1131, 0]
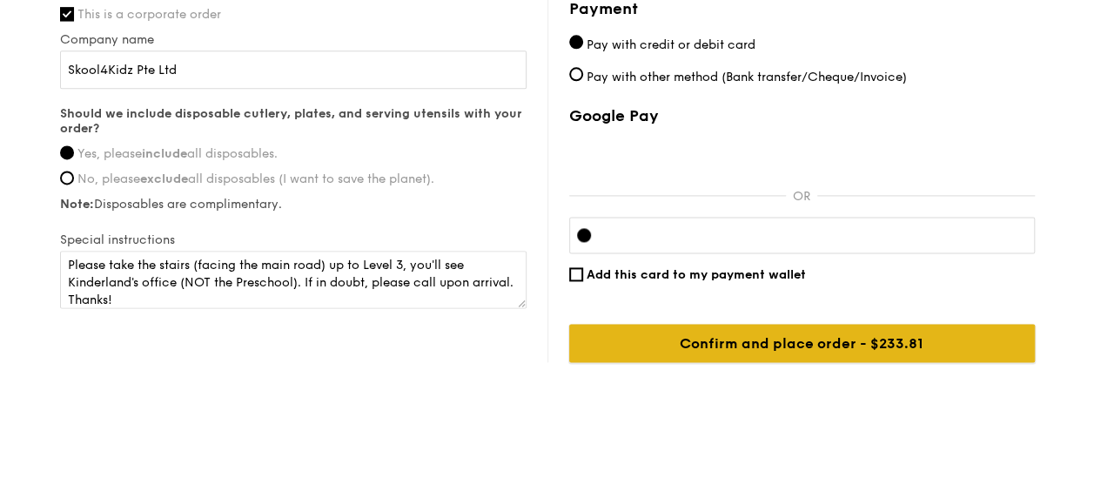
click at [948, 346] on input "Confirm and place order - $233.81" at bounding box center [802, 343] width 466 height 38
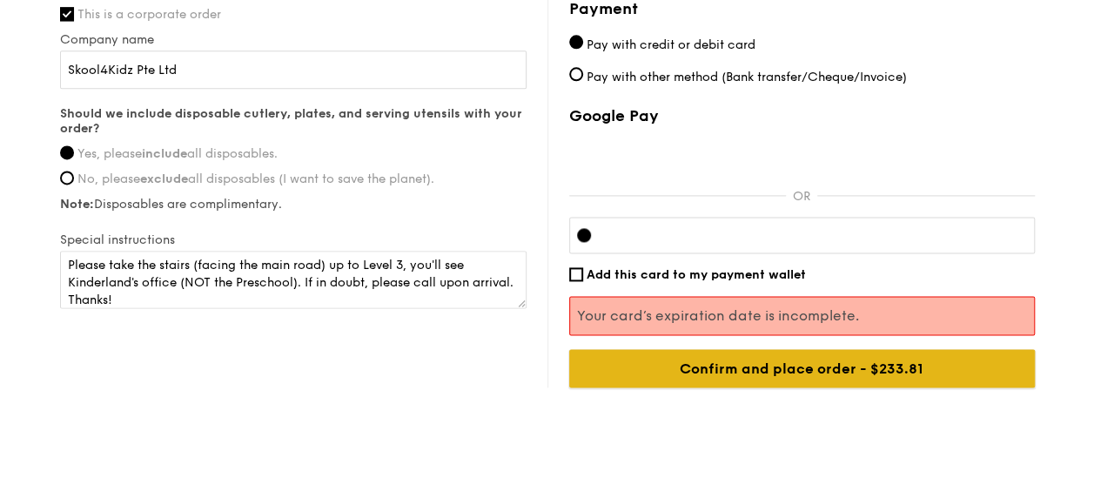
click at [849, 371] on input "Confirm and place order - $233.81" at bounding box center [802, 368] width 466 height 38
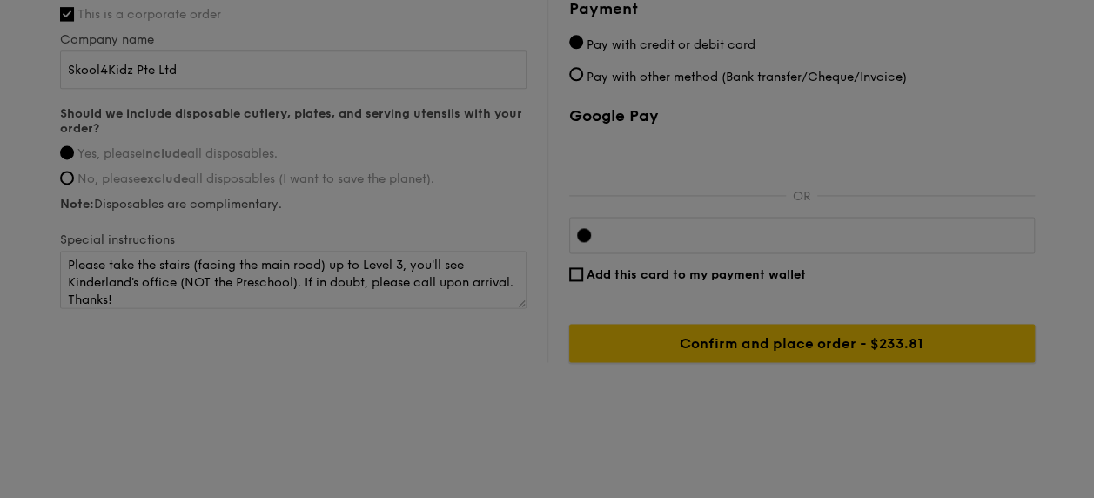
scroll to position [1126, 0]
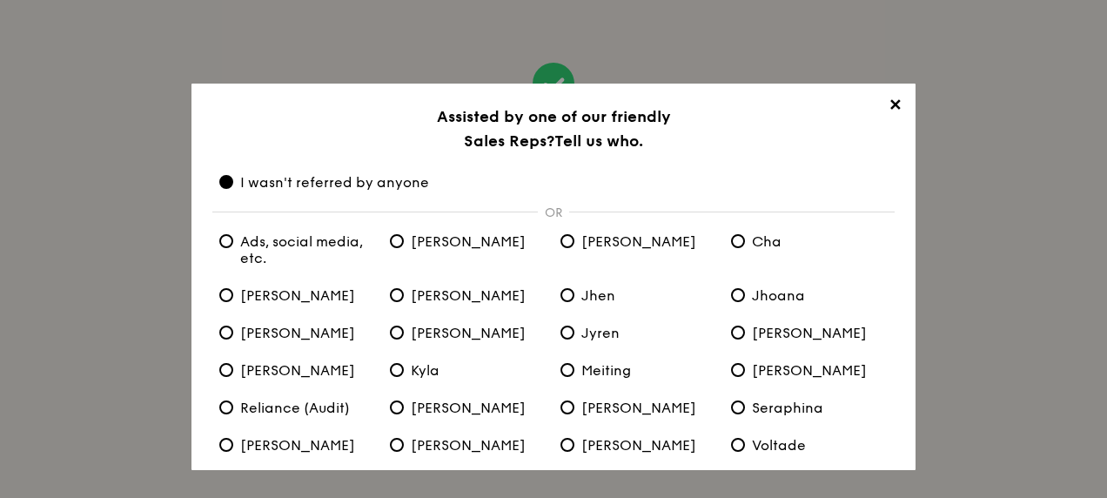
click at [326, 183] on span "I wasn't referred by anyone" at bounding box center [324, 182] width 210 height 17
click at [233, 183] on anyone "I wasn't referred by anyone" at bounding box center [226, 182] width 14 height 14
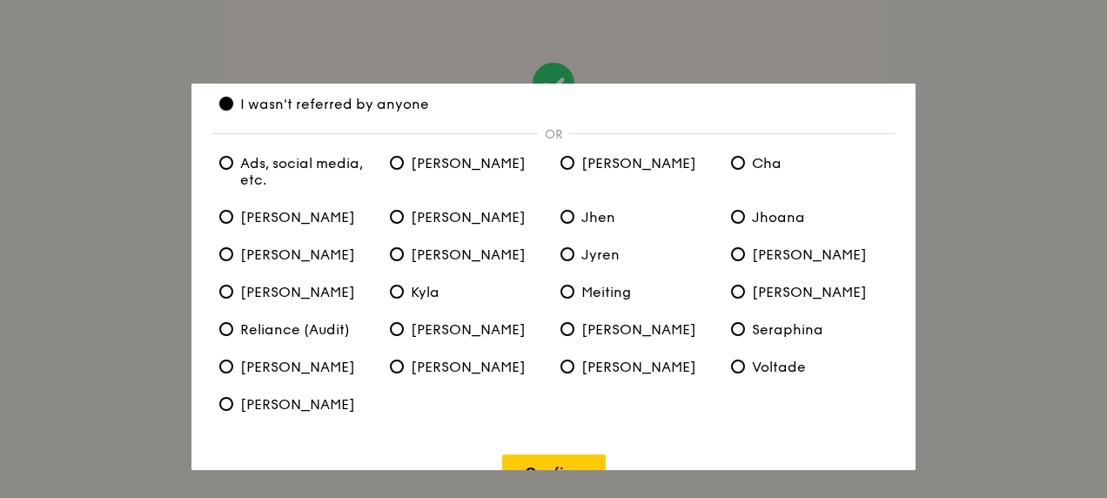
scroll to position [121, 0]
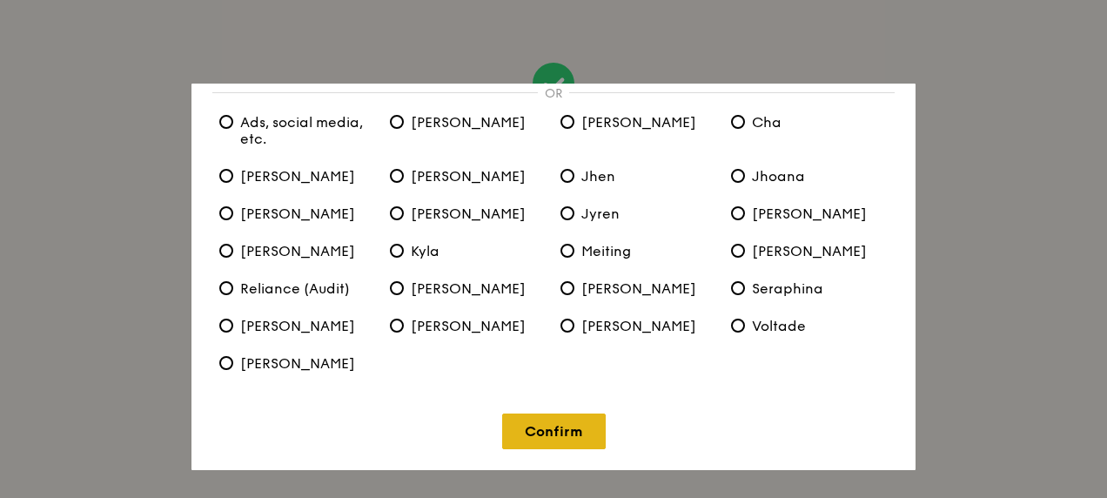
click at [574, 429] on link "Confirm" at bounding box center [554, 431] width 104 height 36
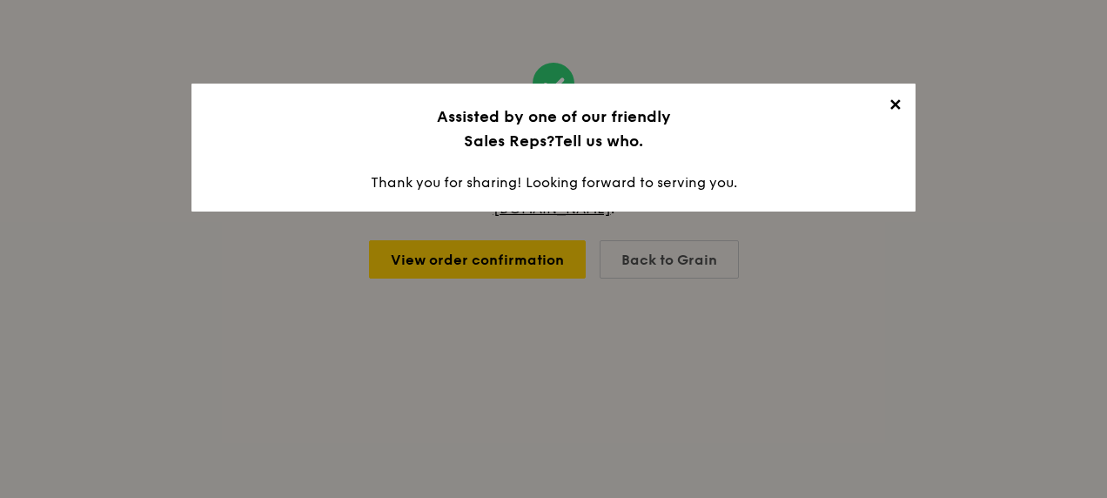
click at [897, 108] on span "✕" at bounding box center [895, 108] width 24 height 24
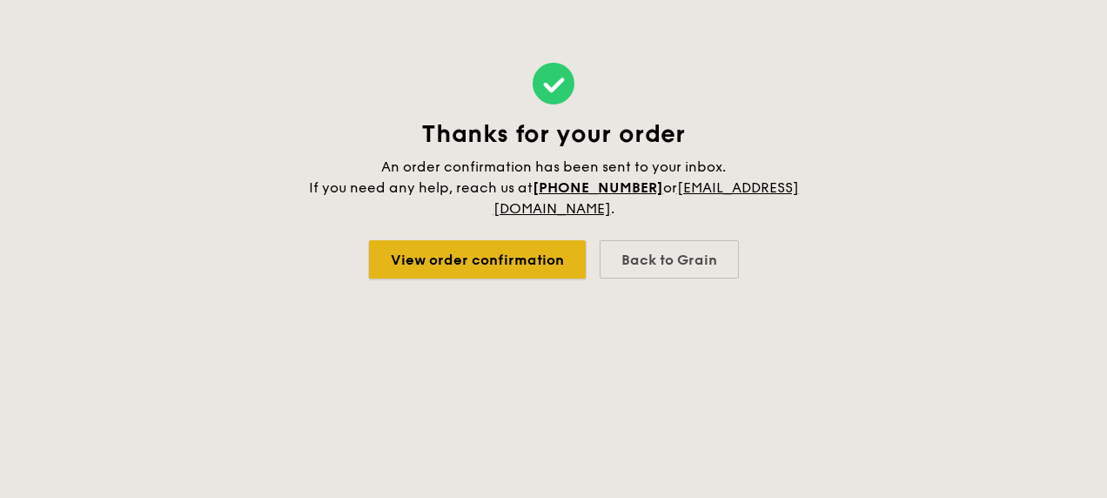
click at [520, 265] on link "View order confirmation" at bounding box center [477, 259] width 217 height 38
